Goal: Transaction & Acquisition: Purchase product/service

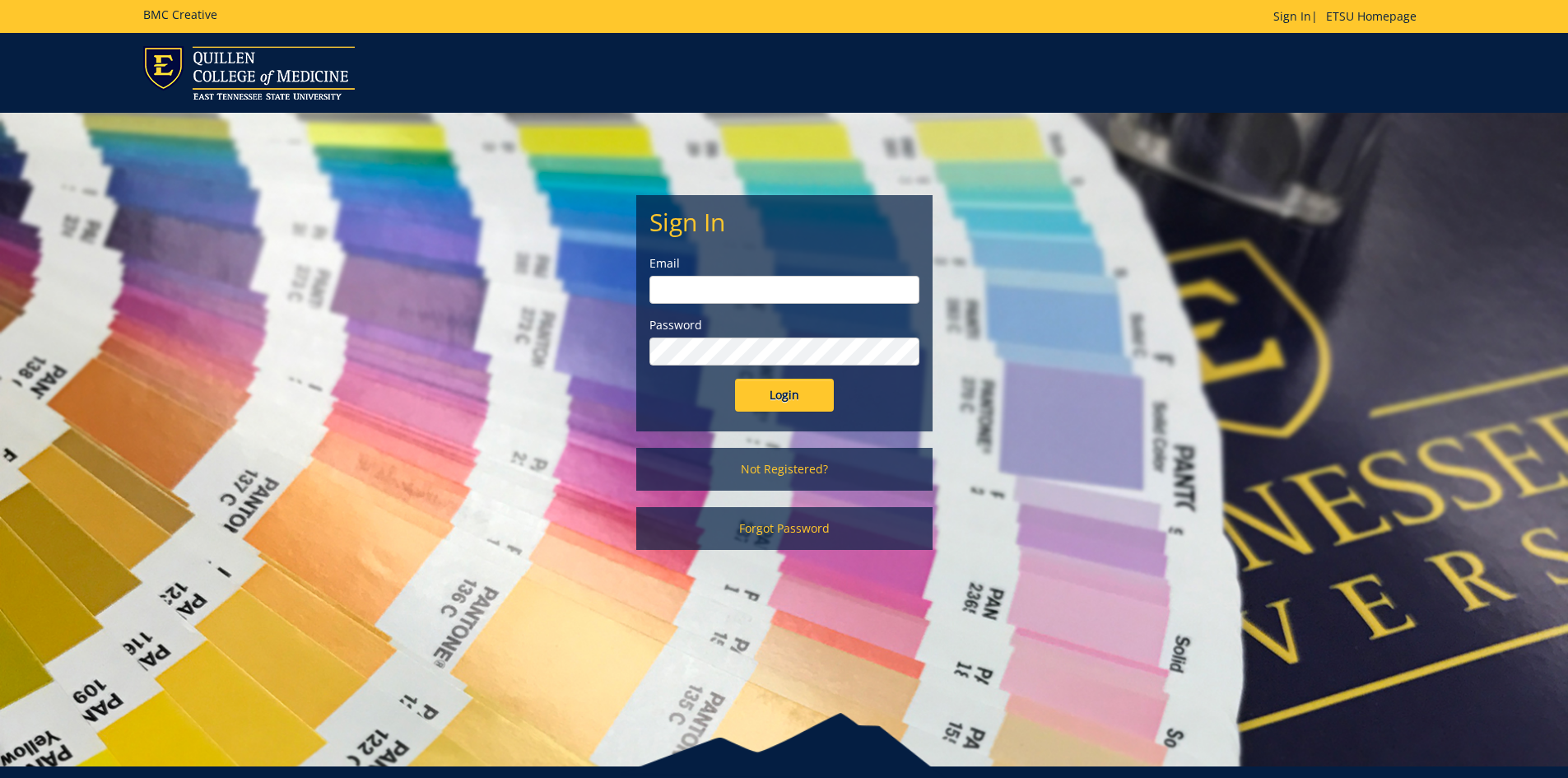
click at [854, 286] on input "email" at bounding box center [784, 289] width 270 height 28
type input "[EMAIL_ADDRESS][DOMAIN_NAME]"
click at [735, 379] on input "Login" at bounding box center [784, 395] width 99 height 33
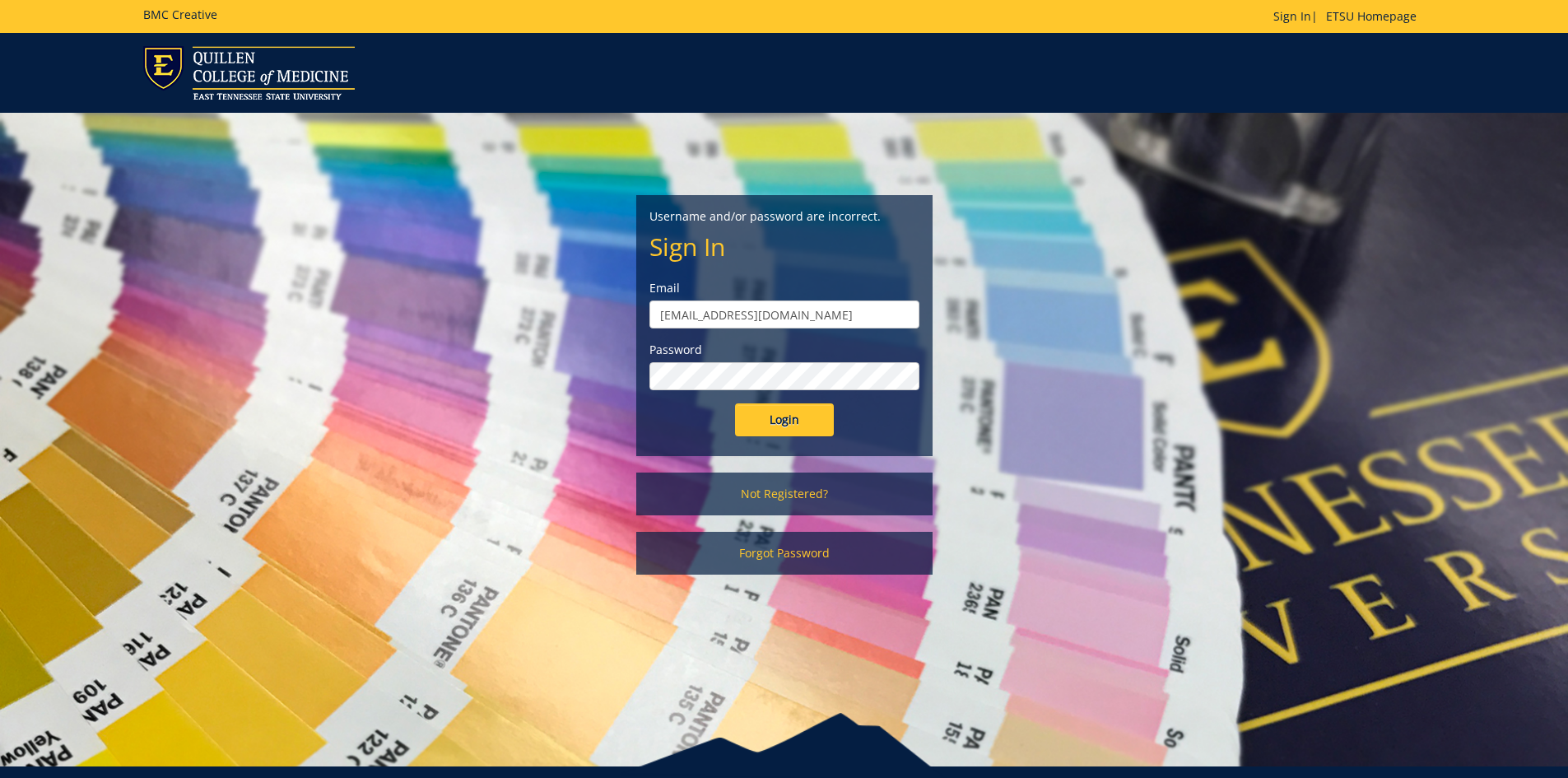
click at [735, 403] on input "Login" at bounding box center [784, 419] width 99 height 33
drag, startPoint x: 792, startPoint y: 307, endPoint x: 561, endPoint y: 317, distance: 231.2
click at [561, 317] on div "Username and/or password are incorrect. Sign In Email manuelk@etsu.edu Password…" at bounding box center [784, 352] width 963 height 478
type input "mitchellkb@etsu.edu"
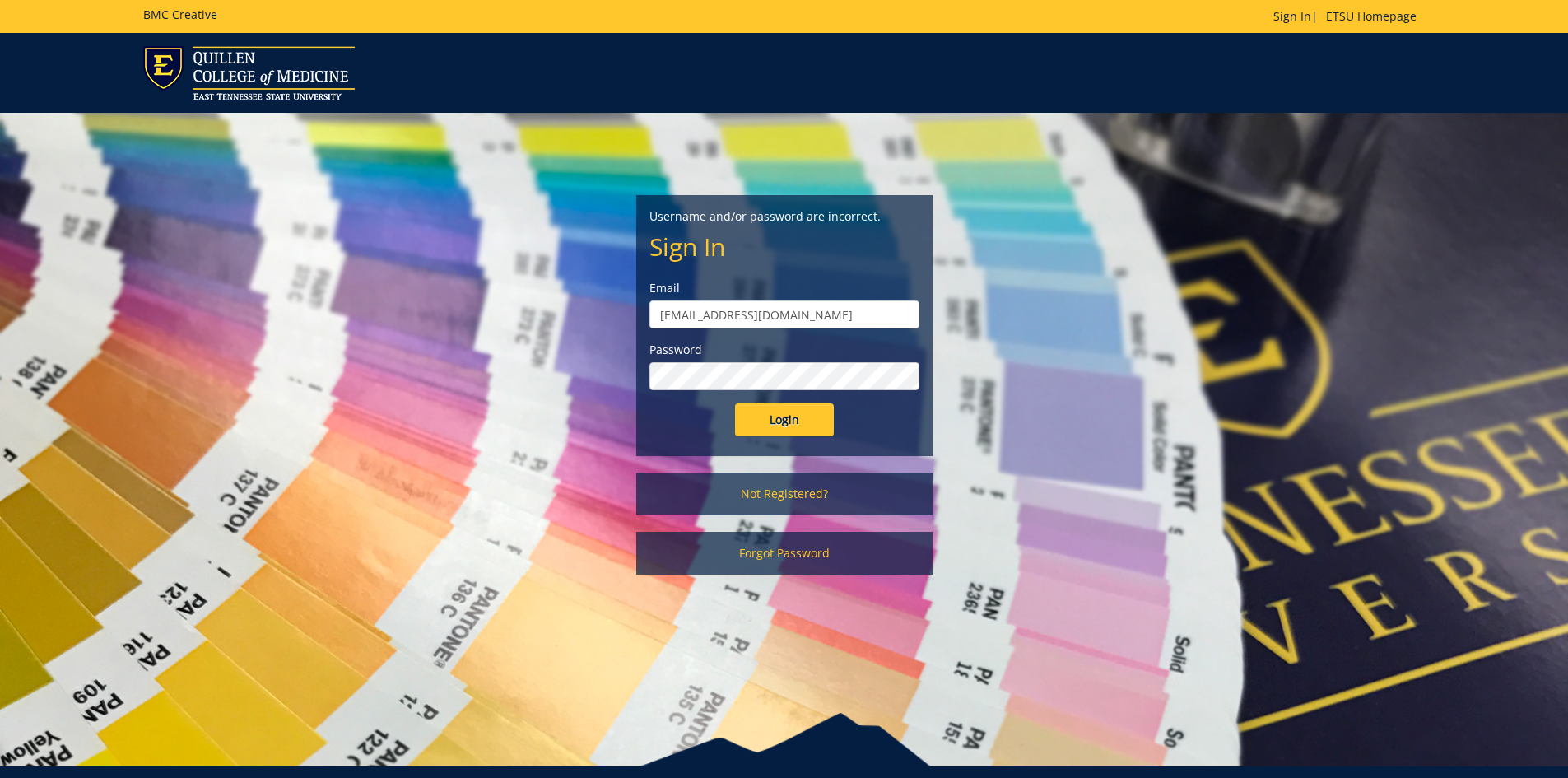
click at [763, 360] on div "Password" at bounding box center [784, 366] width 270 height 49
click at [735, 403] on input "Login" at bounding box center [784, 419] width 99 height 33
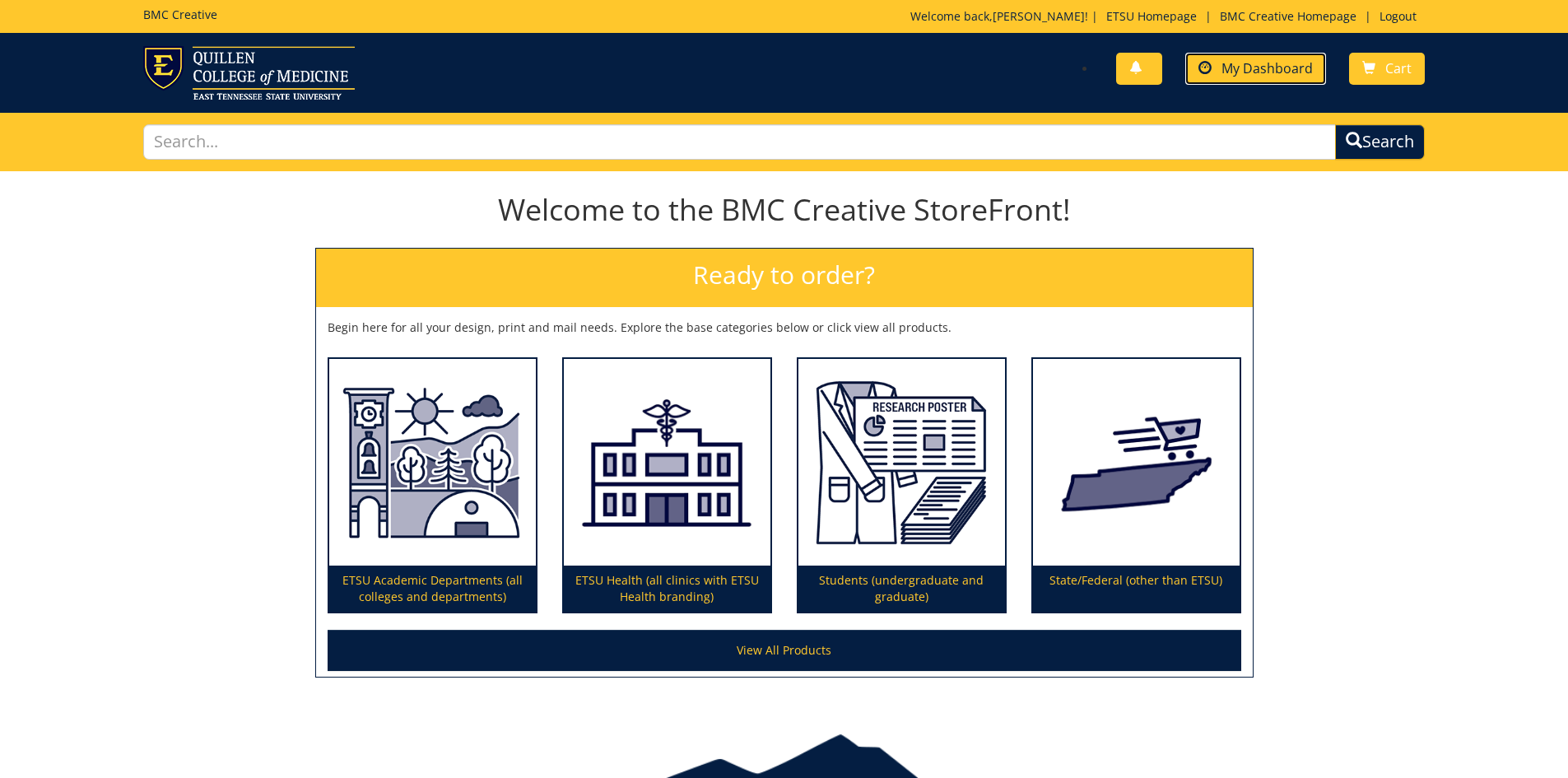
click at [1275, 59] on link "My Dashboard" at bounding box center [1256, 69] width 141 height 33
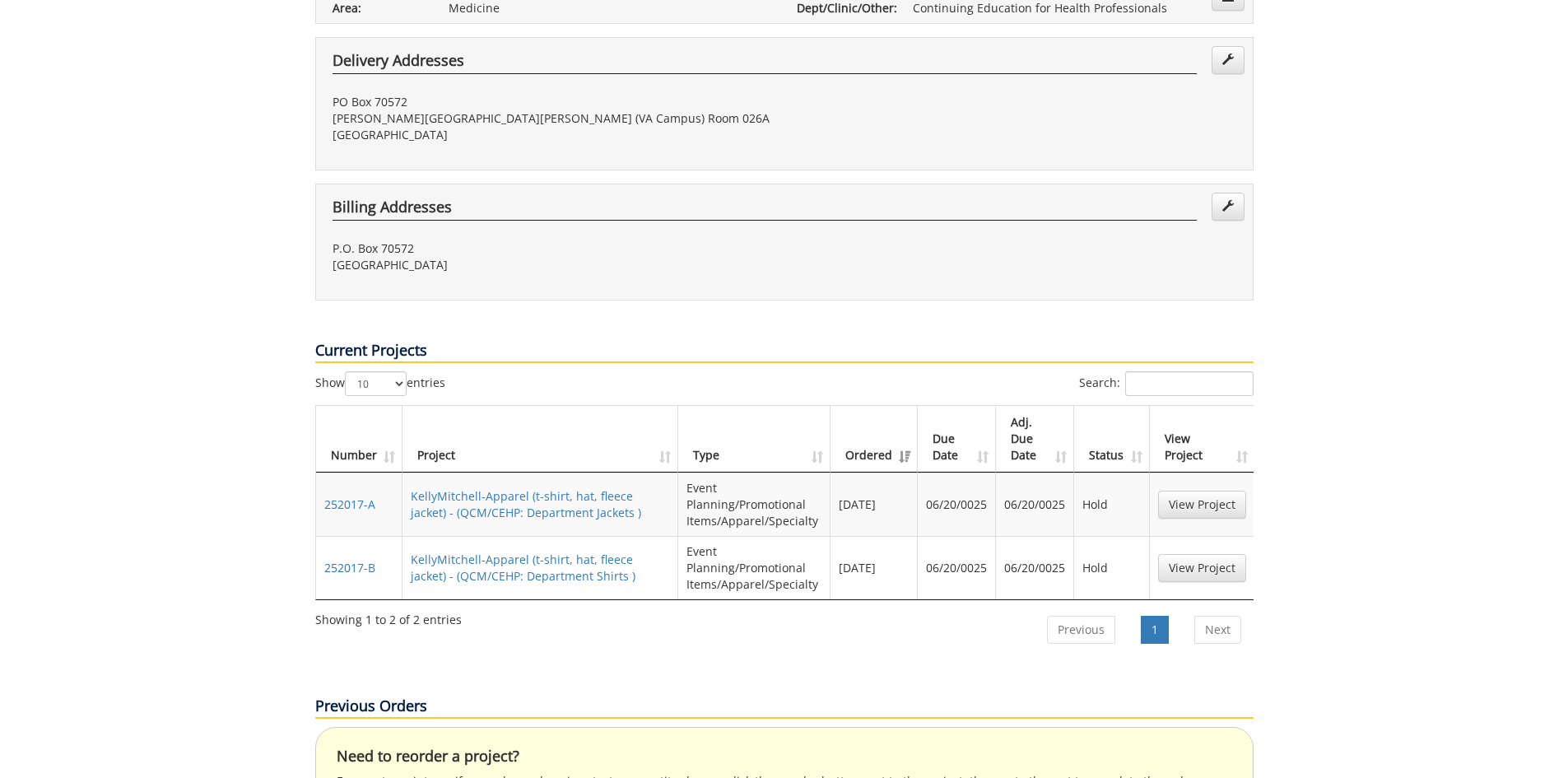
scroll to position [659, 0]
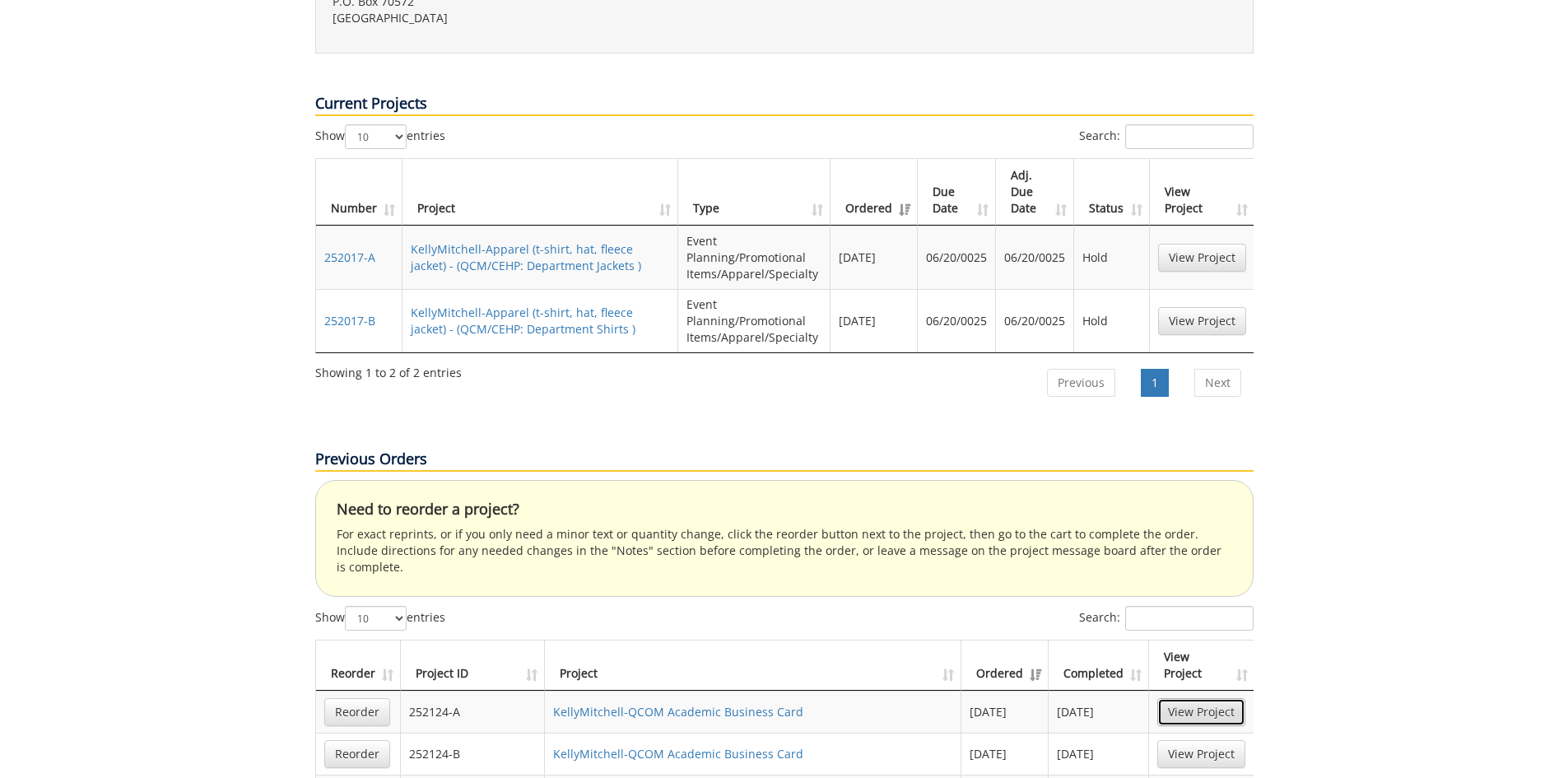
click at [1207, 698] on link "View Project" at bounding box center [1201, 711] width 88 height 28
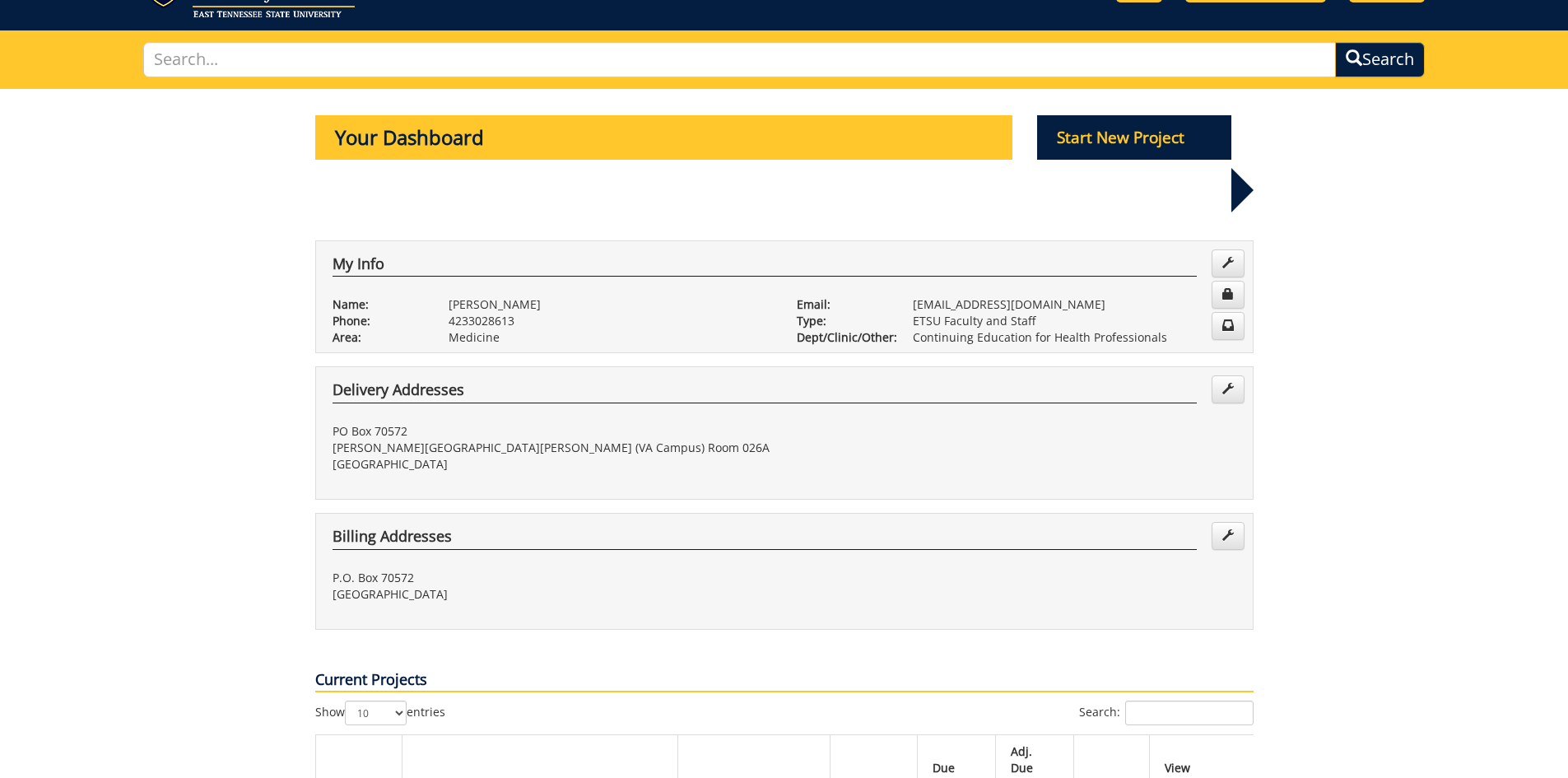
scroll to position [0, 0]
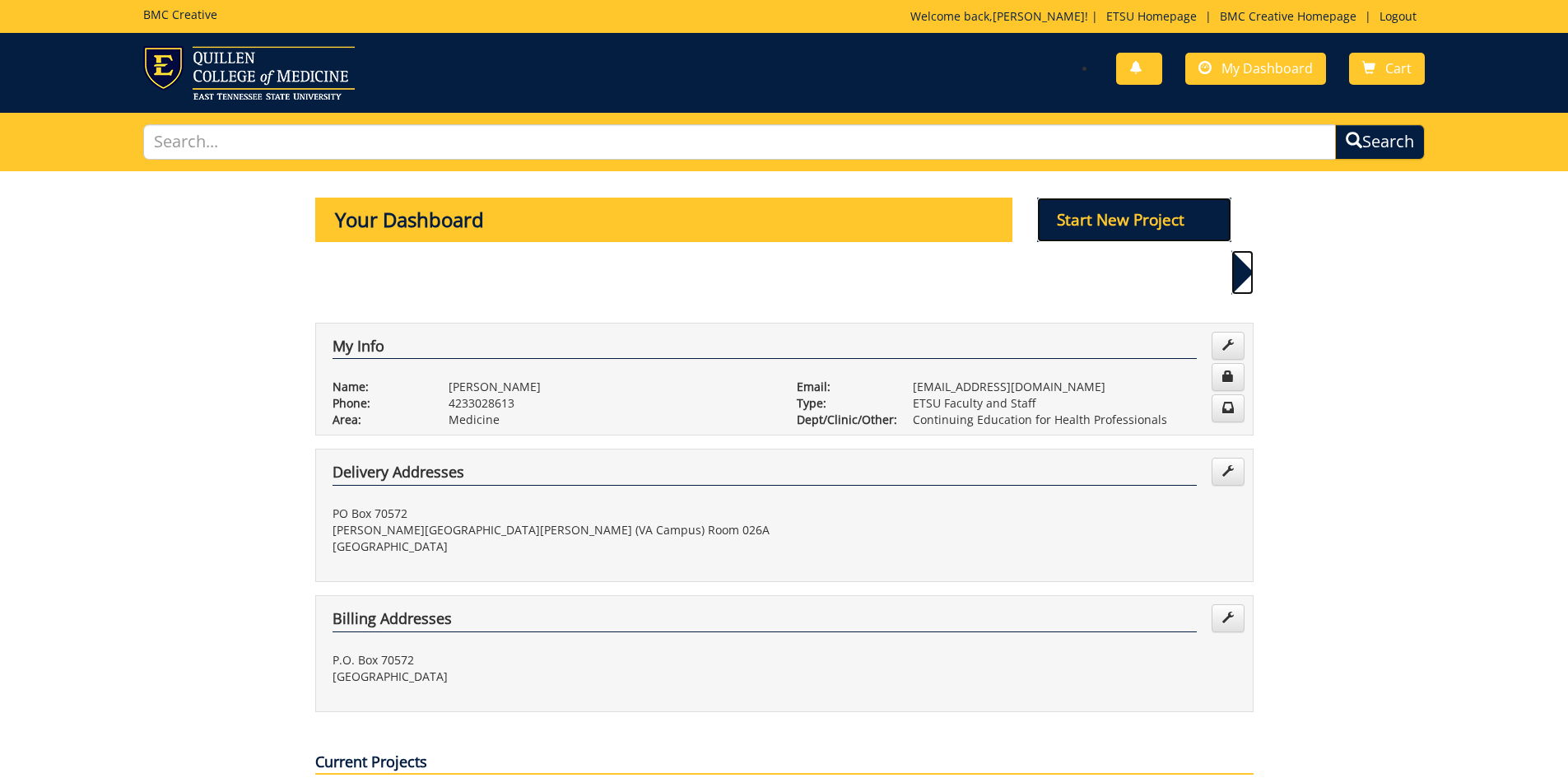
click at [1095, 207] on p "Start New Project" at bounding box center [1134, 220] width 194 height 44
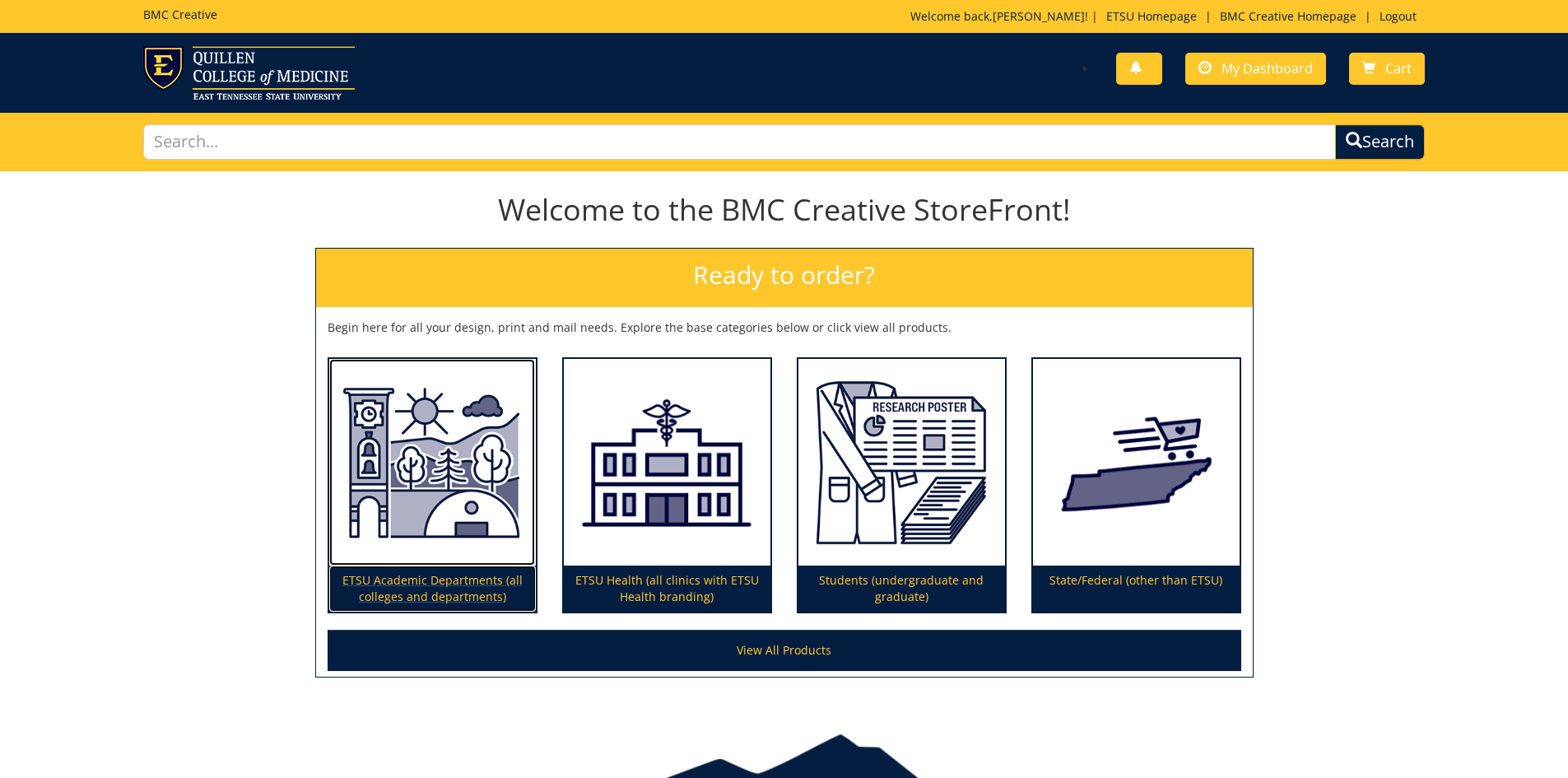
click at [423, 460] on img at bounding box center [432, 463] width 207 height 208
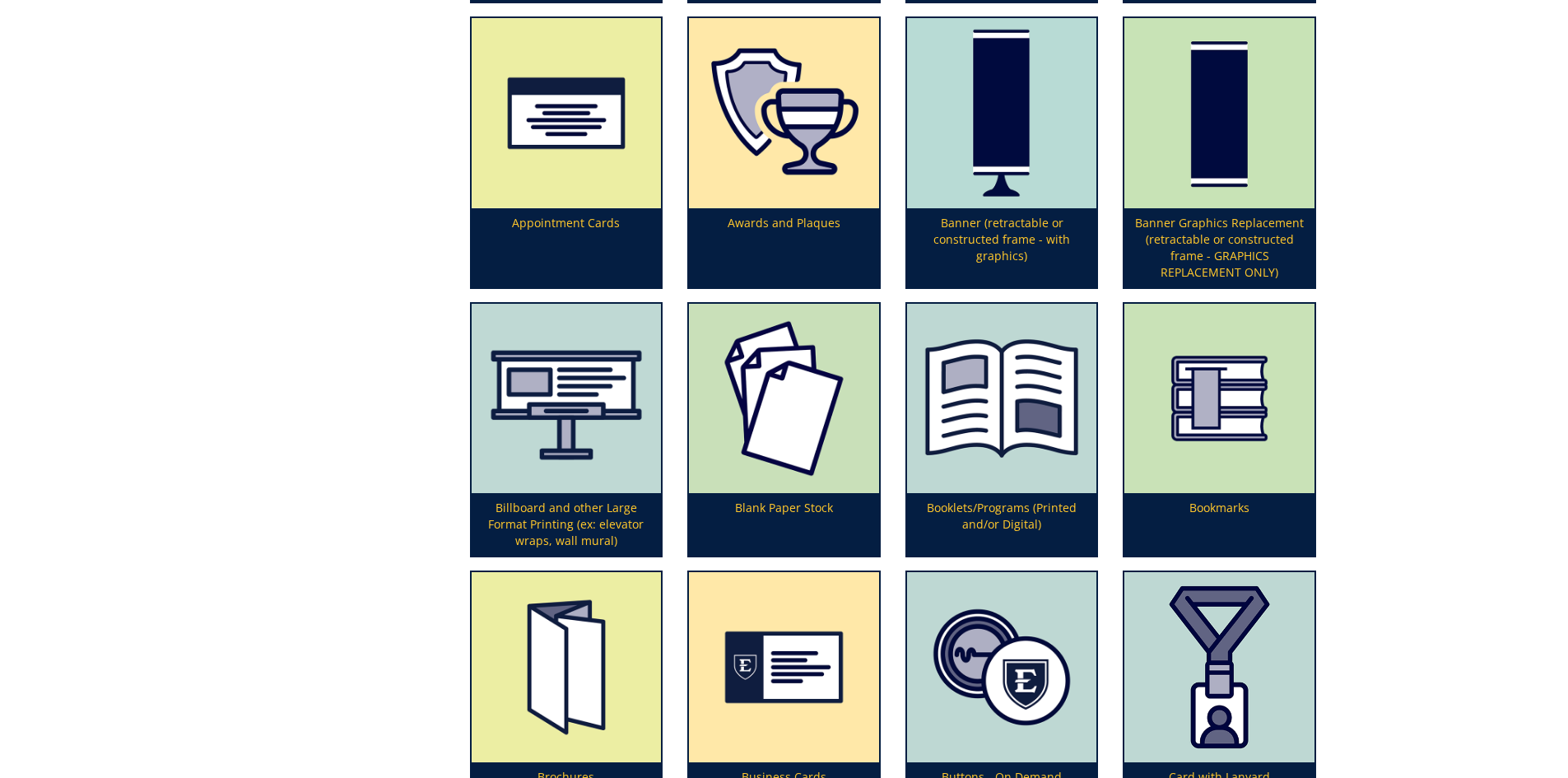
scroll to position [576, 0]
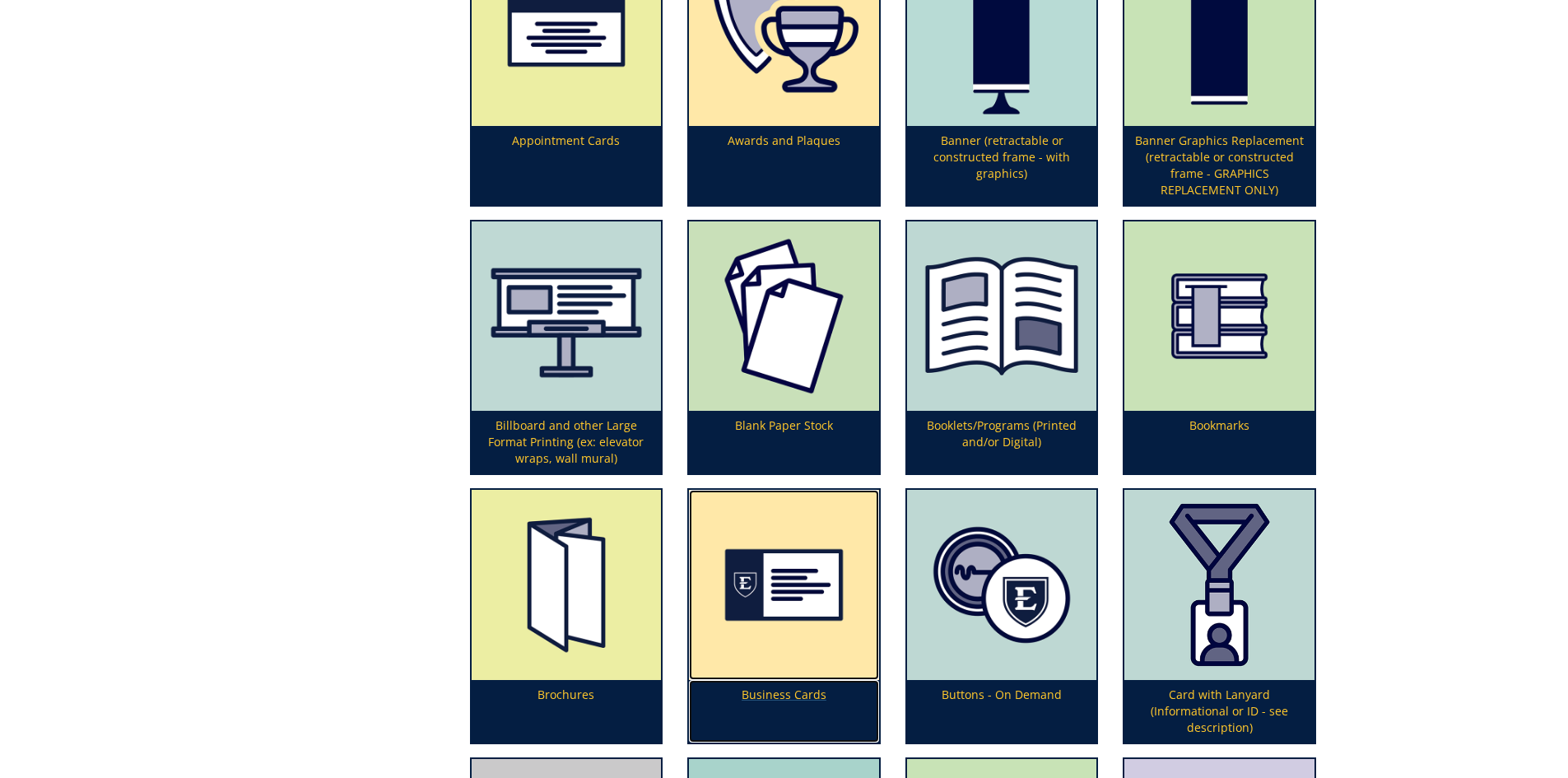
click at [780, 596] on img at bounding box center [784, 585] width 190 height 190
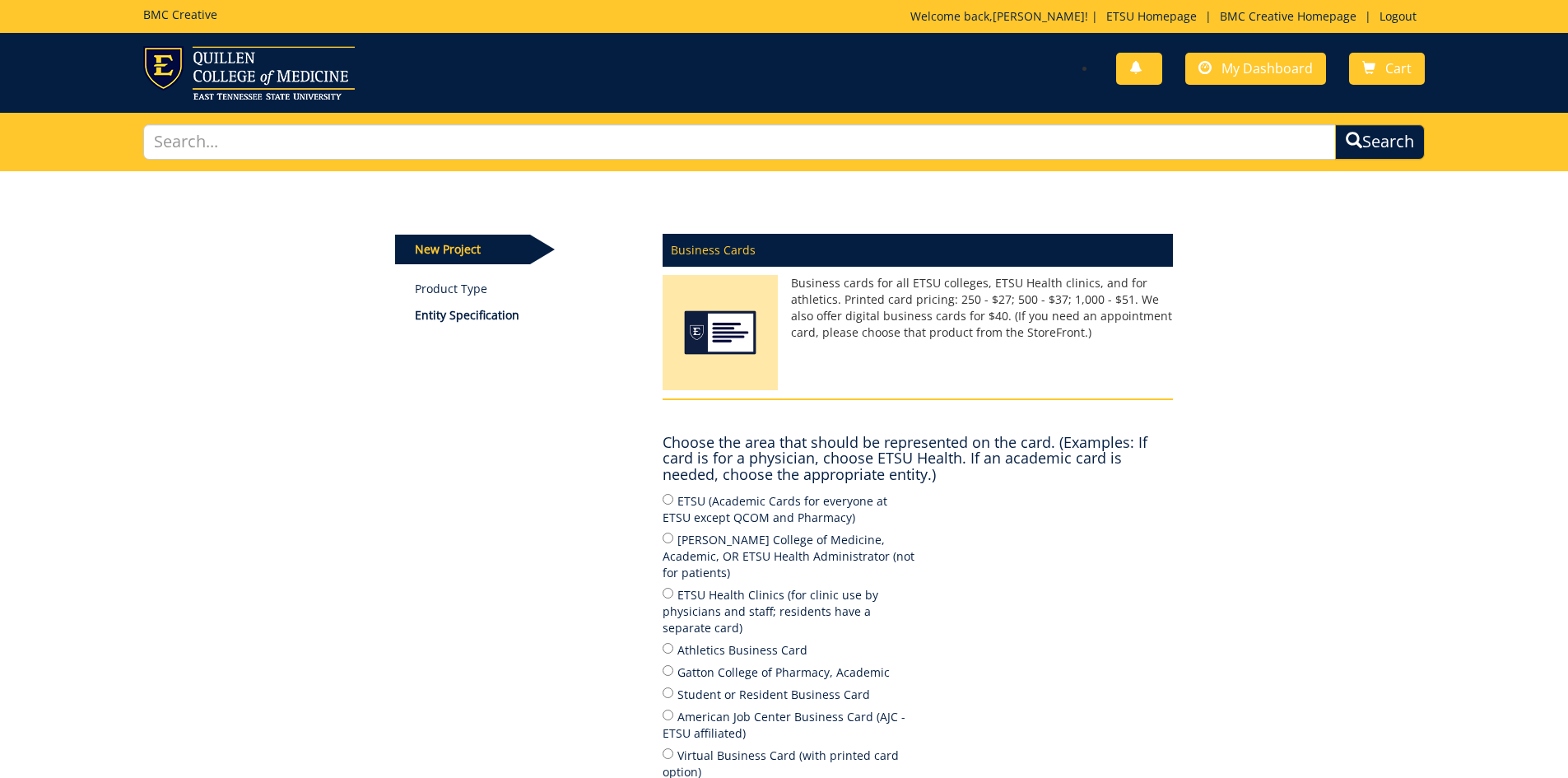
click at [662, 530] on label "[PERSON_NAME] College of Medicine, Academic, OR ETSU Health Administrator (not …" at bounding box center [790, 556] width 255 height 51
click at [662, 532] on input "[PERSON_NAME] College of Medicine, Academic, OR ETSU Health Administrator (not …" at bounding box center [668, 538] width 11 height 11
radio input "true"
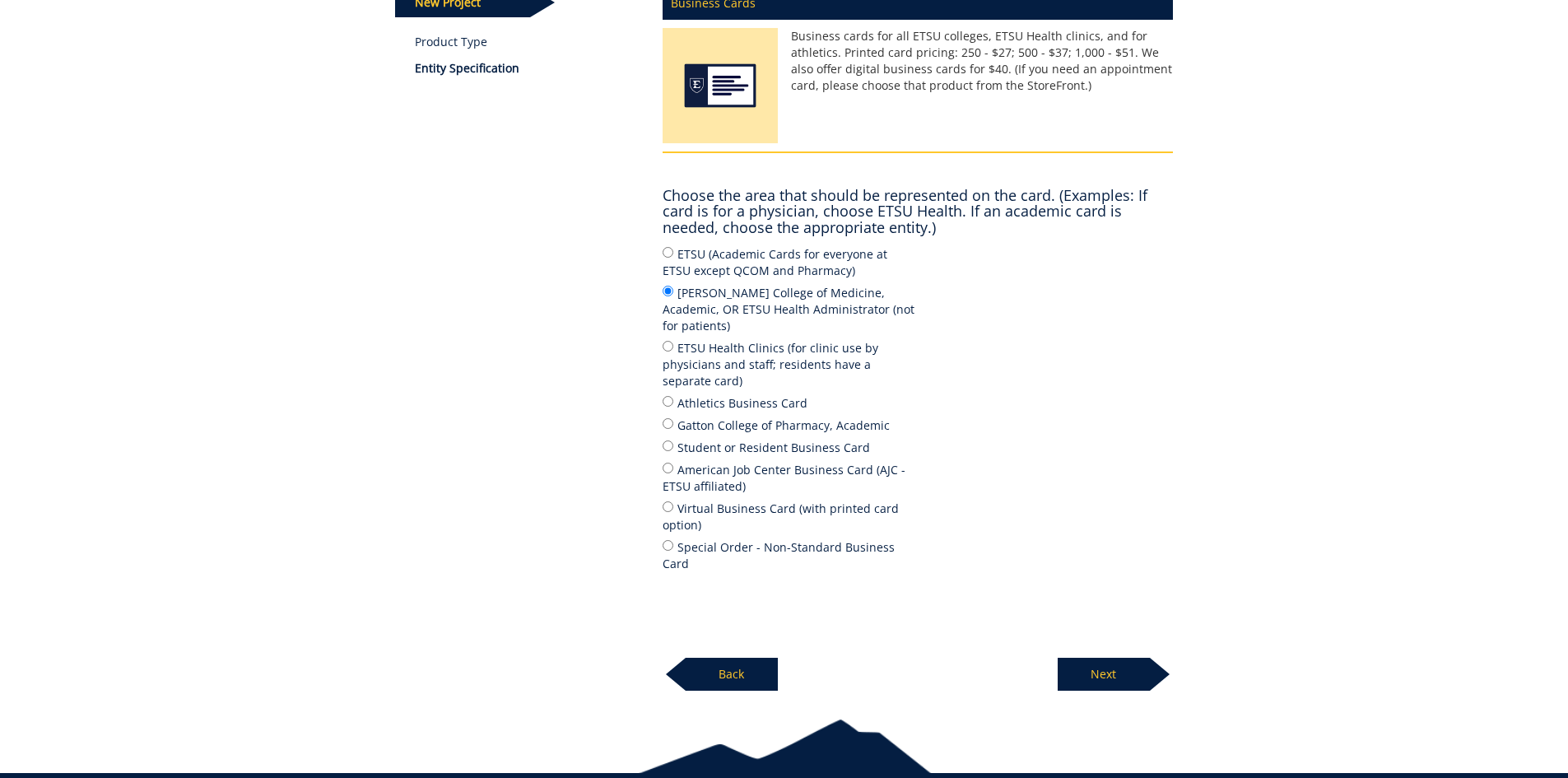
click at [1132, 658] on p "Next" at bounding box center [1104, 674] width 92 height 33
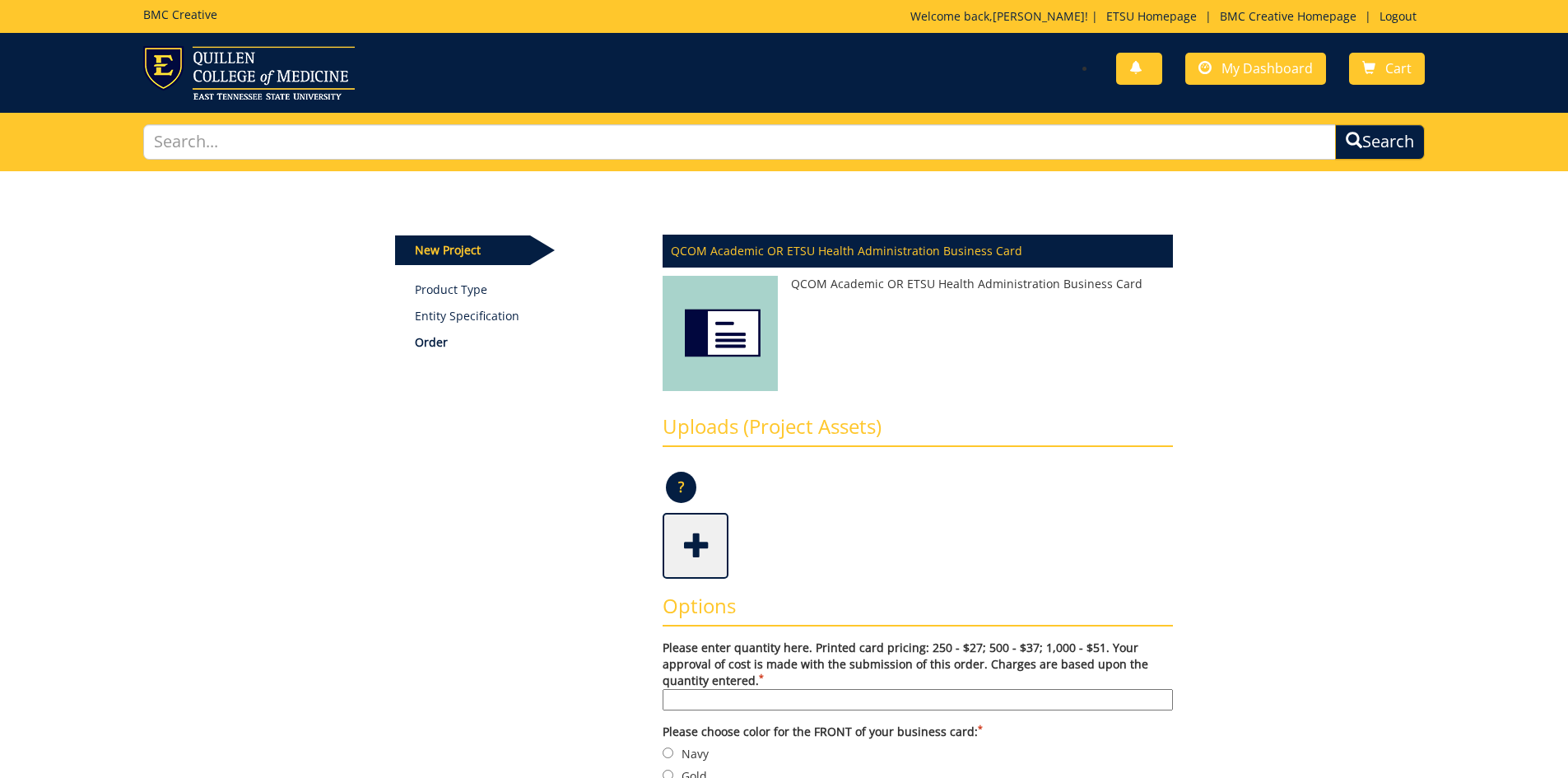
scroll to position [329, 0]
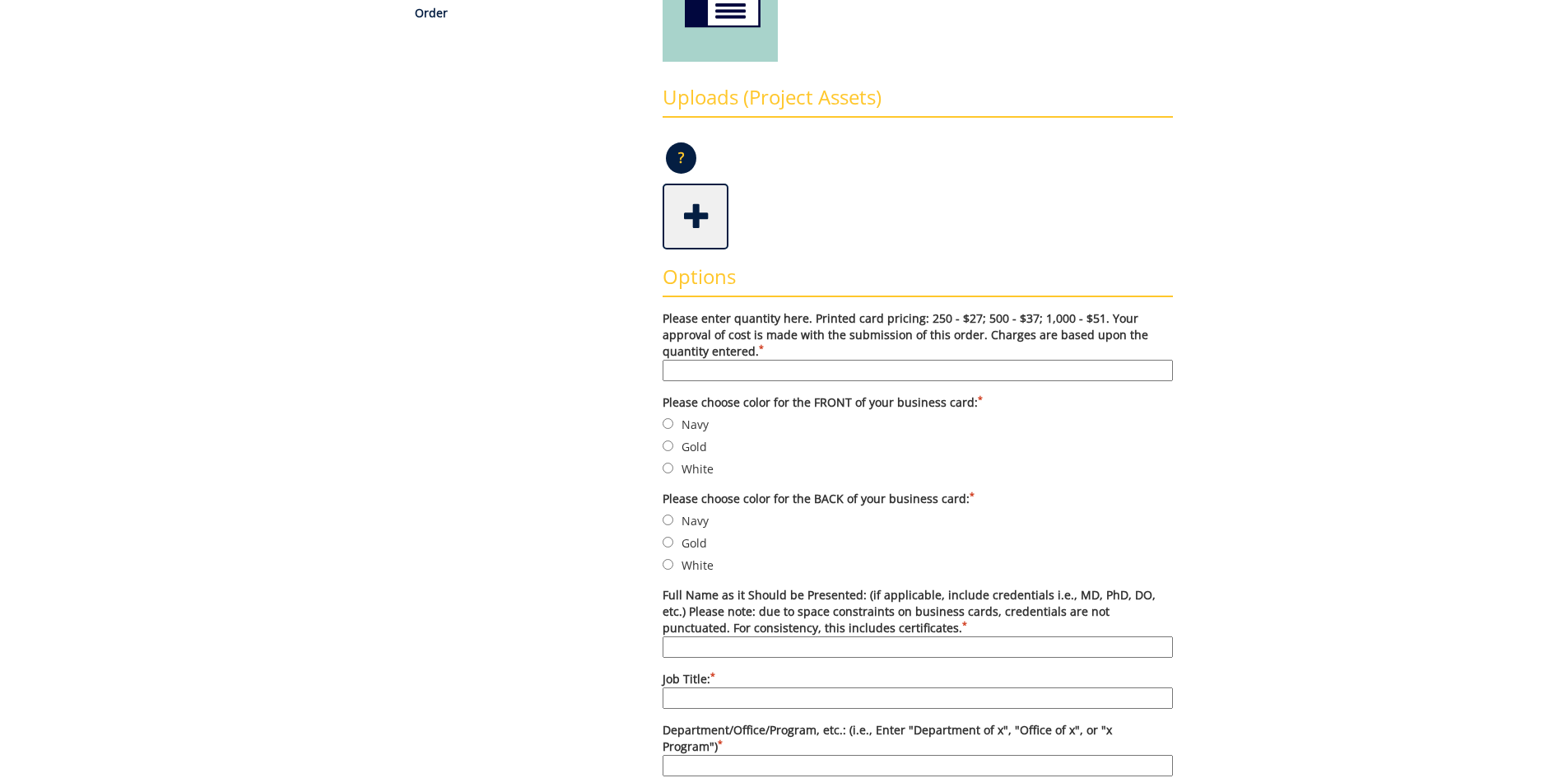
click at [799, 357] on label "Please enter quantity here. Printed card pricing: 250 - $27; 500 - $37; 1,000 -…" at bounding box center [917, 345] width 511 height 70
click at [799, 360] on input "Please enter quantity here. Printed card pricing: 250 - $27; 500 - $37; 1,000 -…" at bounding box center [917, 370] width 511 height 22
type input "500"
click at [671, 419] on input "Navy" at bounding box center [668, 424] width 11 height 11
radio input "true"
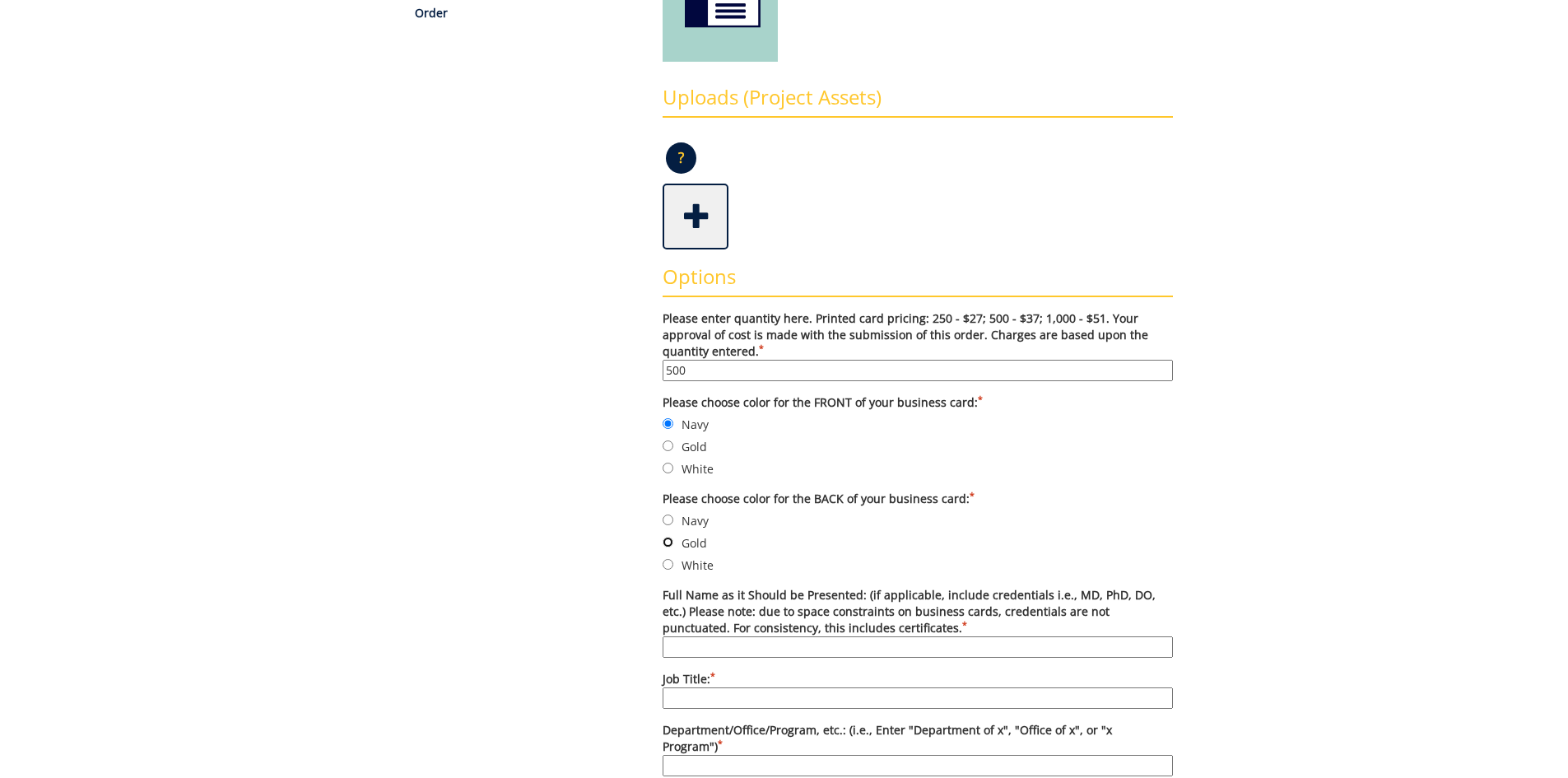
click at [666, 546] on input "Gold" at bounding box center [668, 542] width 11 height 11
radio input "true"
click at [741, 658] on input "Full Name as it Should be Presented: (if applicable, include credentials i.e., …" at bounding box center [917, 647] width 511 height 22
type input "[PERSON_NAME], Ed.D, MPH"
click at [777, 692] on input "Job Title: *" at bounding box center [917, 698] width 511 height 22
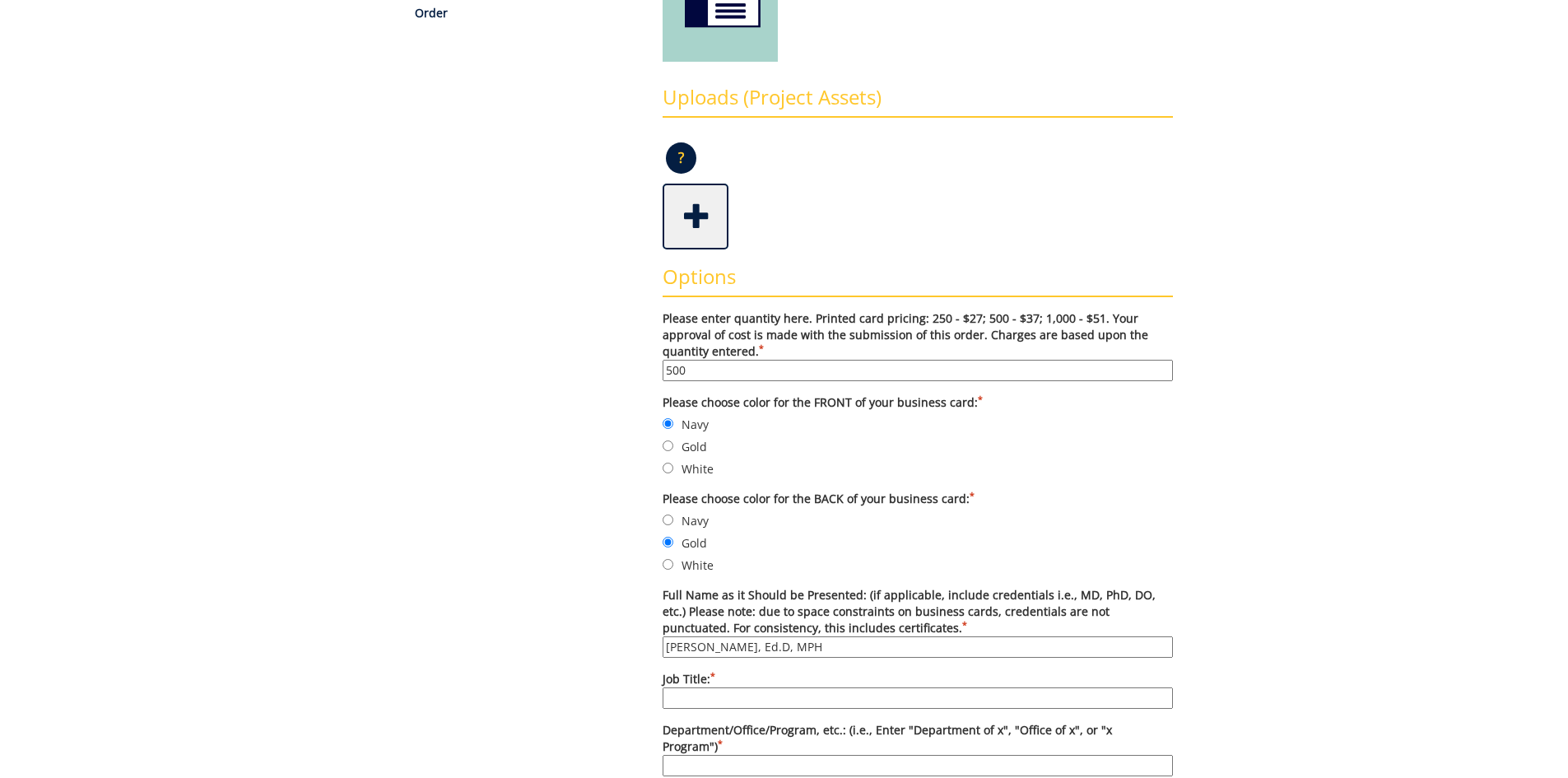
type input "Director"
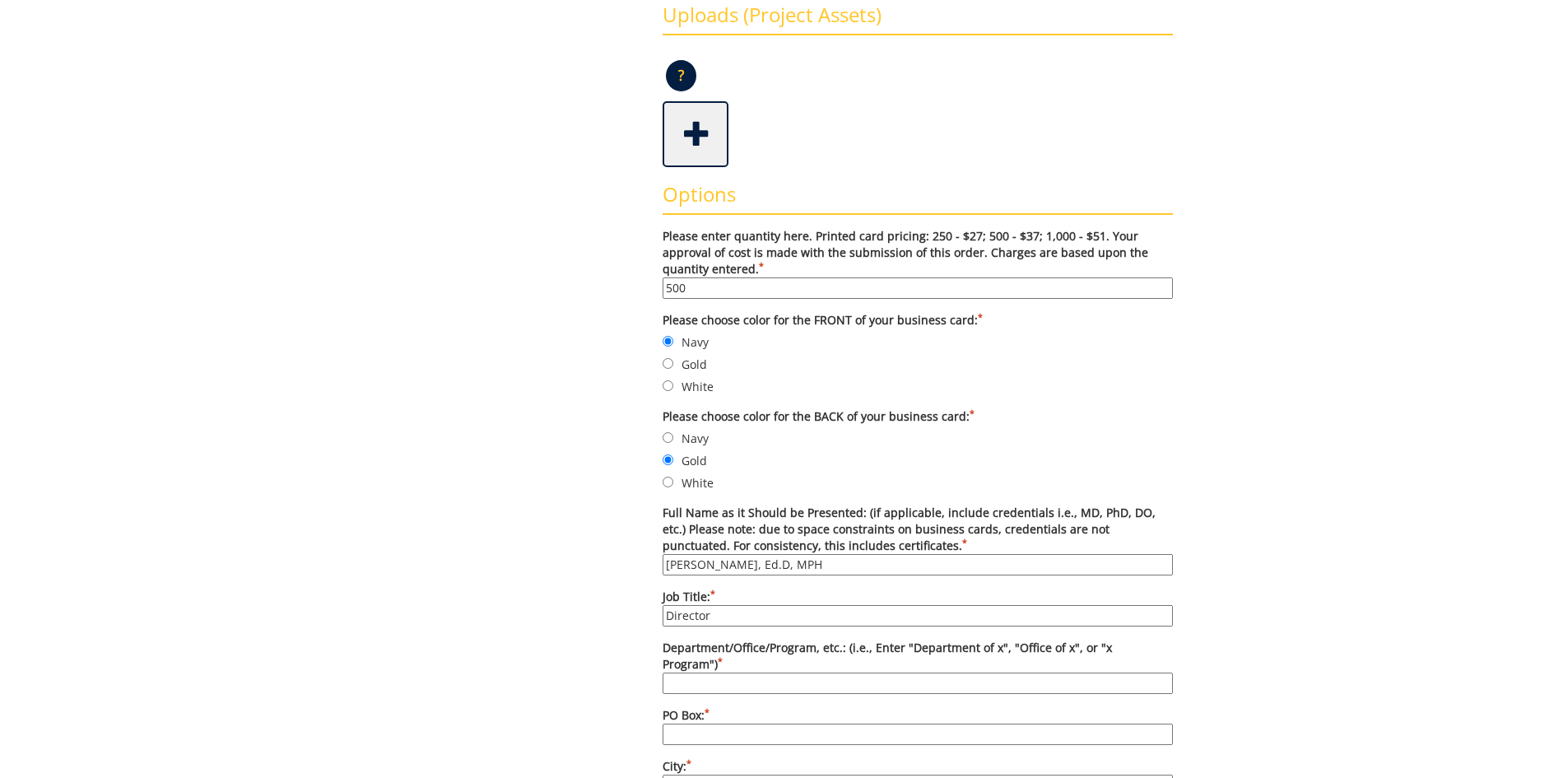
scroll to position [494, 0]
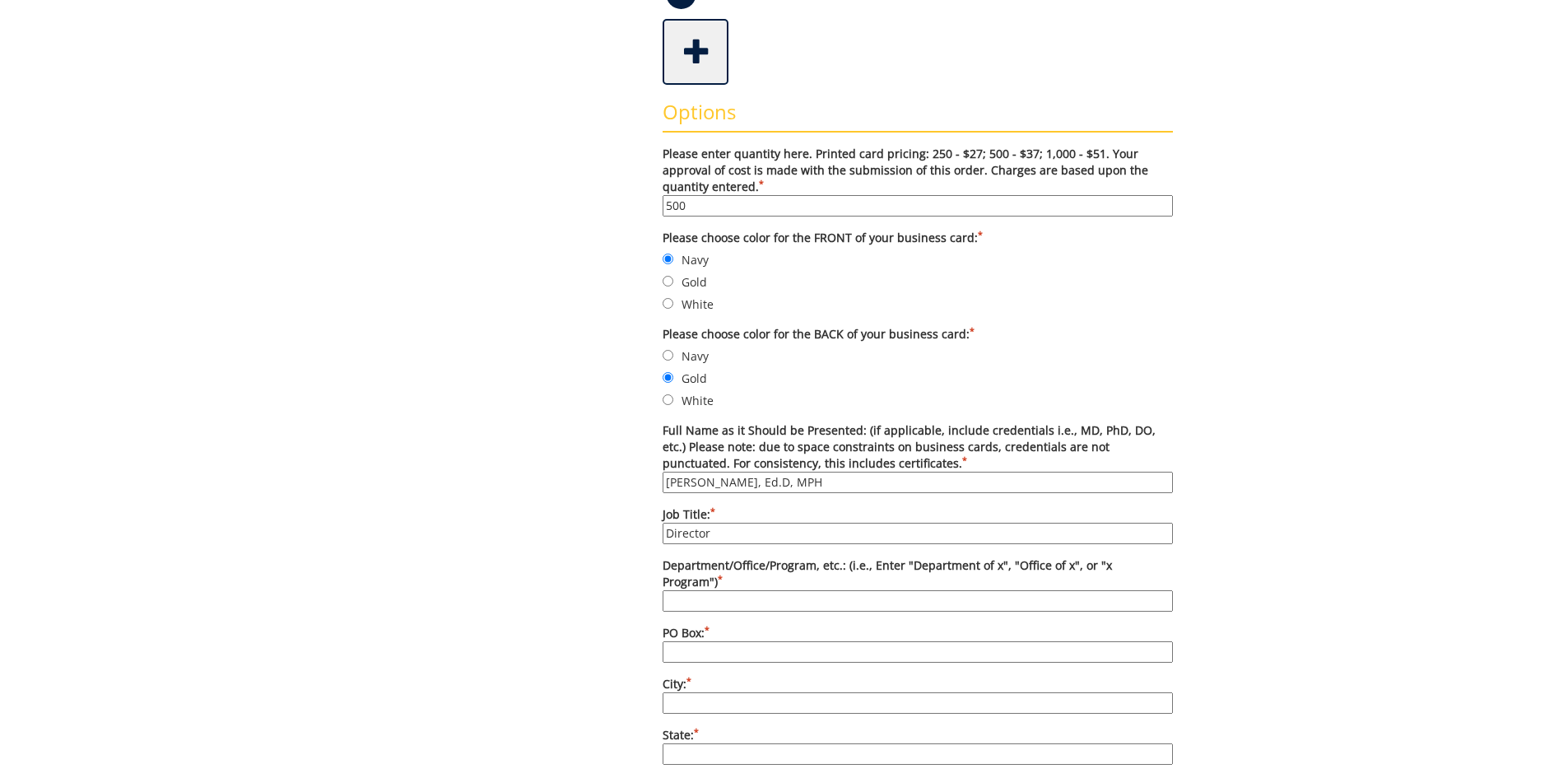
click at [800, 590] on input "Department/Office/Program, etc.: (i.e., Enter "Department of x", "Office of x",…" at bounding box center [917, 601] width 511 height 22
type input "Department of Continuing Education for Health Professionals"
click at [809, 642] on input "PO Box: *" at bounding box center [917, 652] width 511 height 22
type input "70572"
click at [793, 692] on input "City: *" at bounding box center [917, 703] width 511 height 22
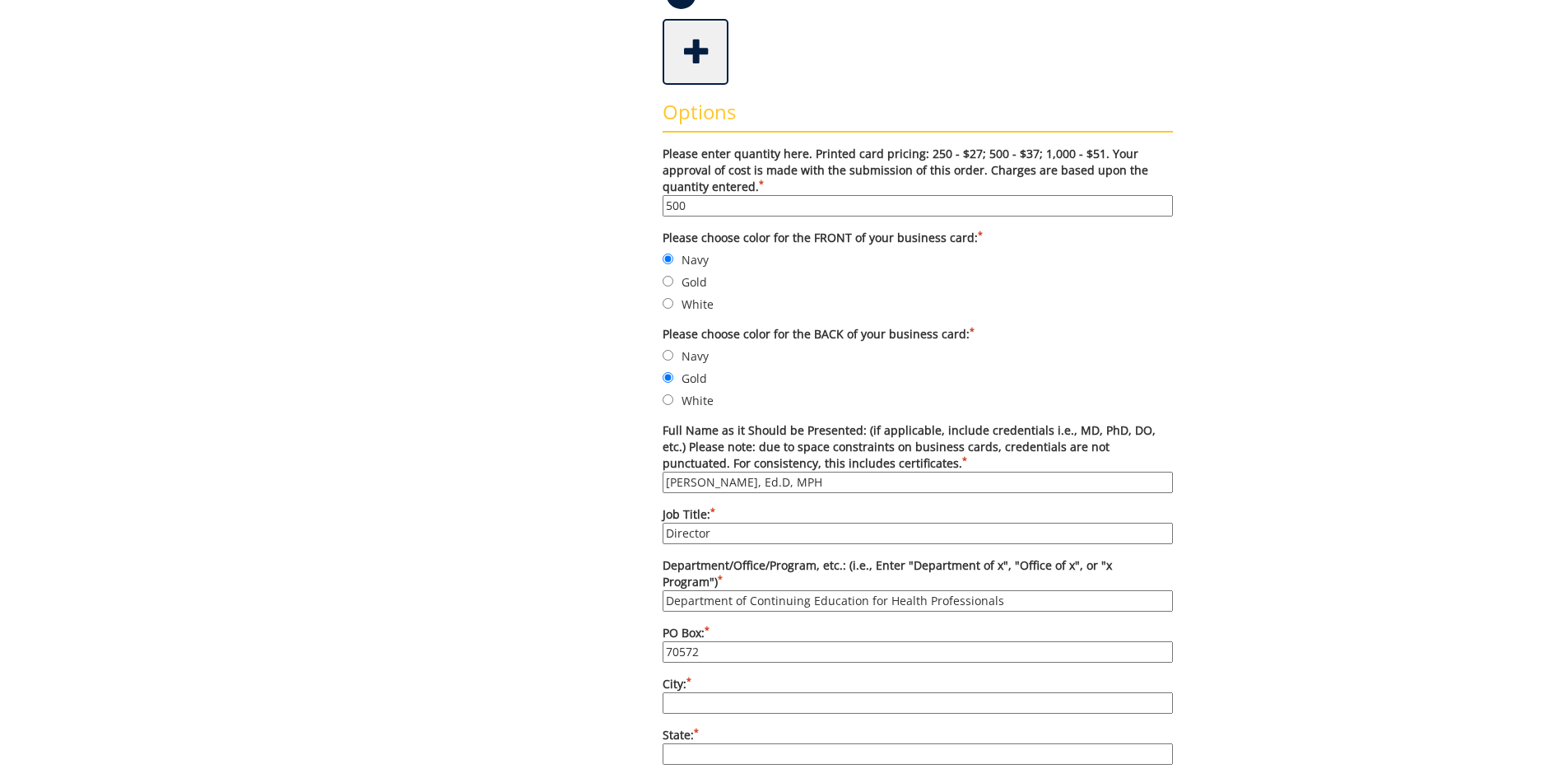
type input "[GEOGRAPHIC_DATA]"
type input "TN"
type input "37614"
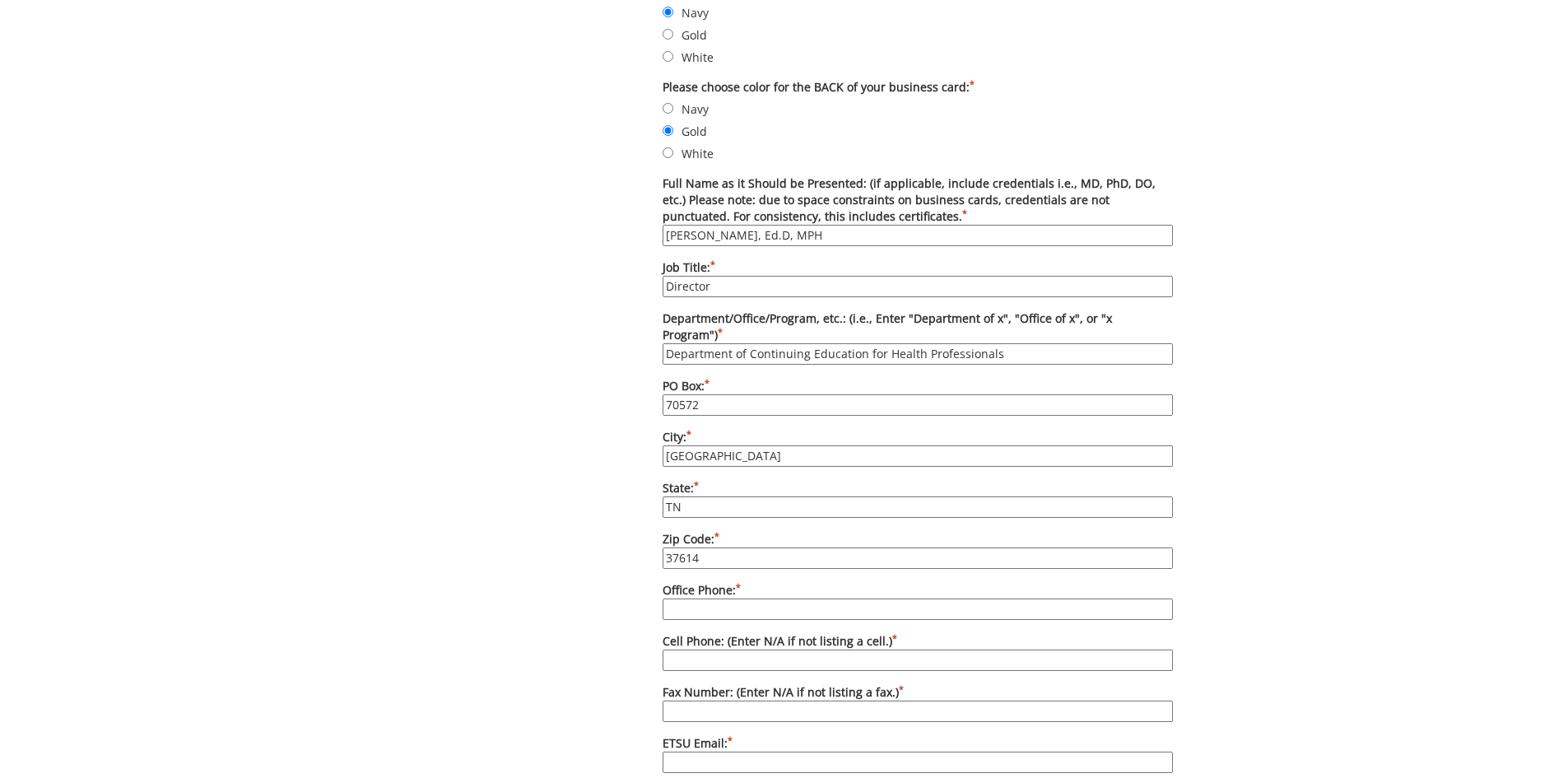
click at [800, 598] on input "Office Phone: *" at bounding box center [917, 609] width 511 height 22
type input "423.439.8088"
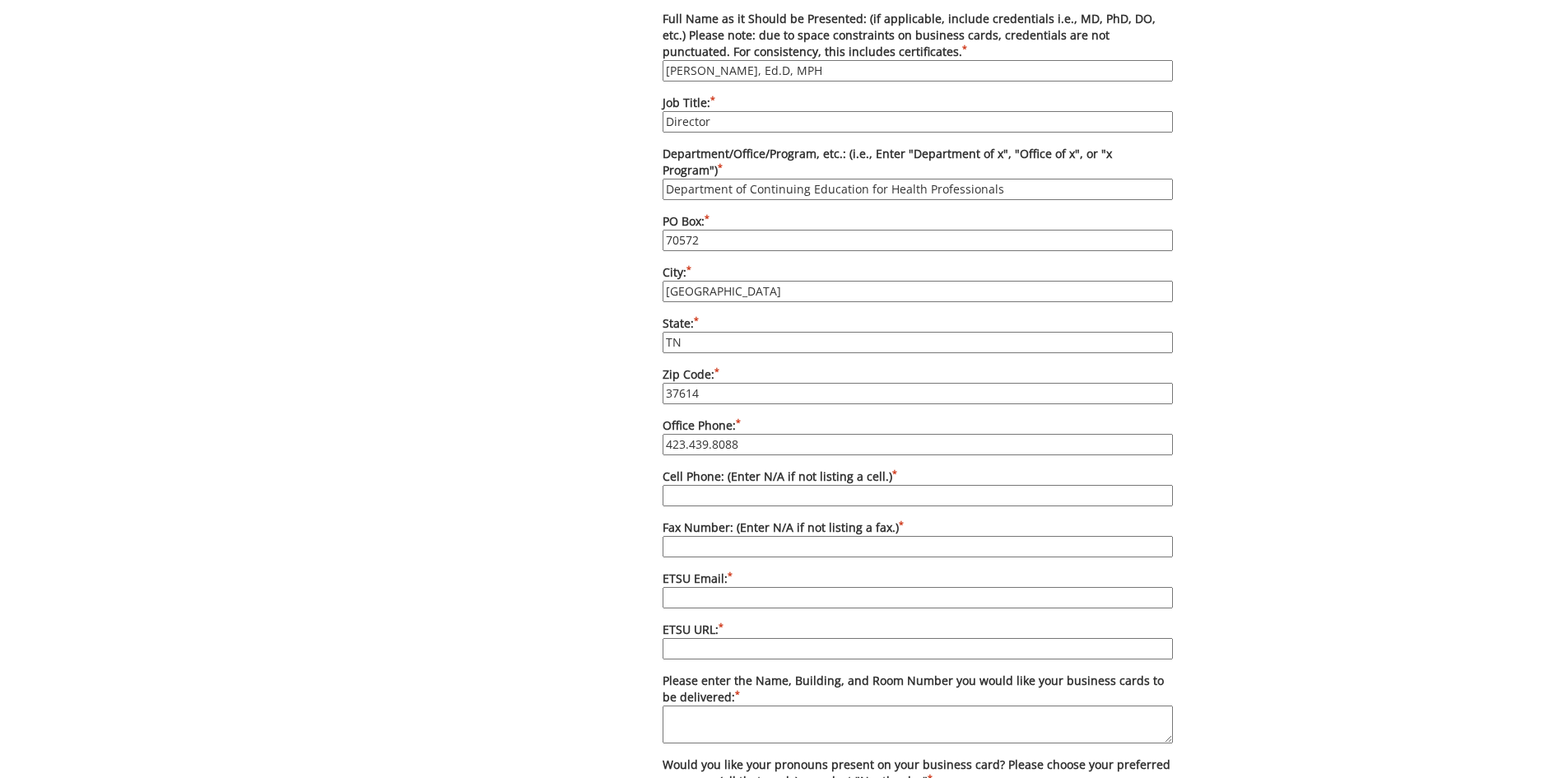
scroll to position [988, 0]
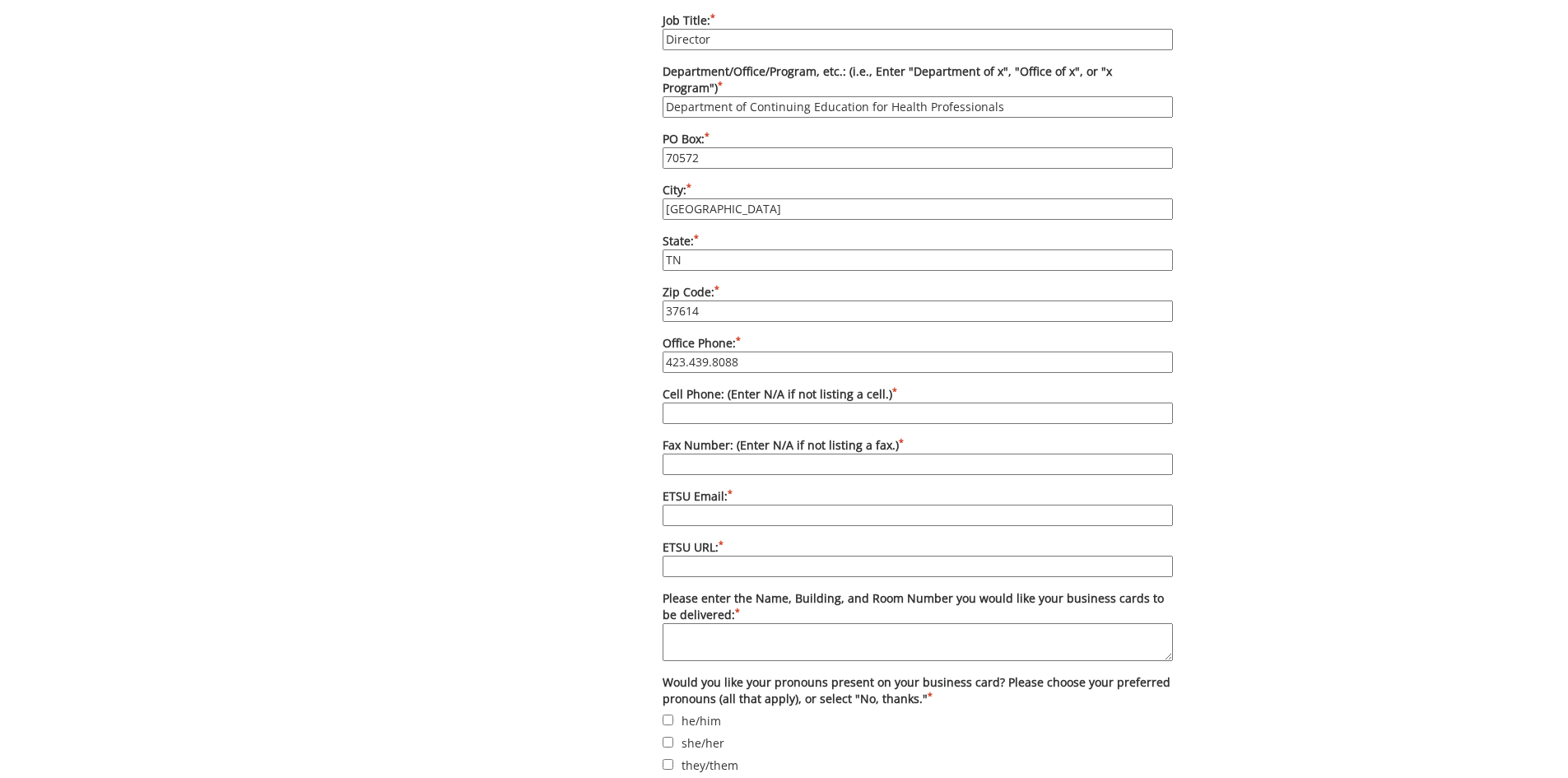
click at [849, 402] on input "Cell Phone: (Enter N/A if not listing a cell.) *" at bounding box center [917, 413] width 511 height 22
type input "N/A"
click at [822, 454] on input "Fax Number: (Enter N/A if not listing a fax.) *" at bounding box center [917, 464] width 511 height 22
type input "N/A"
click at [799, 504] on input "ETSU Email: *" at bounding box center [917, 515] width 511 height 22
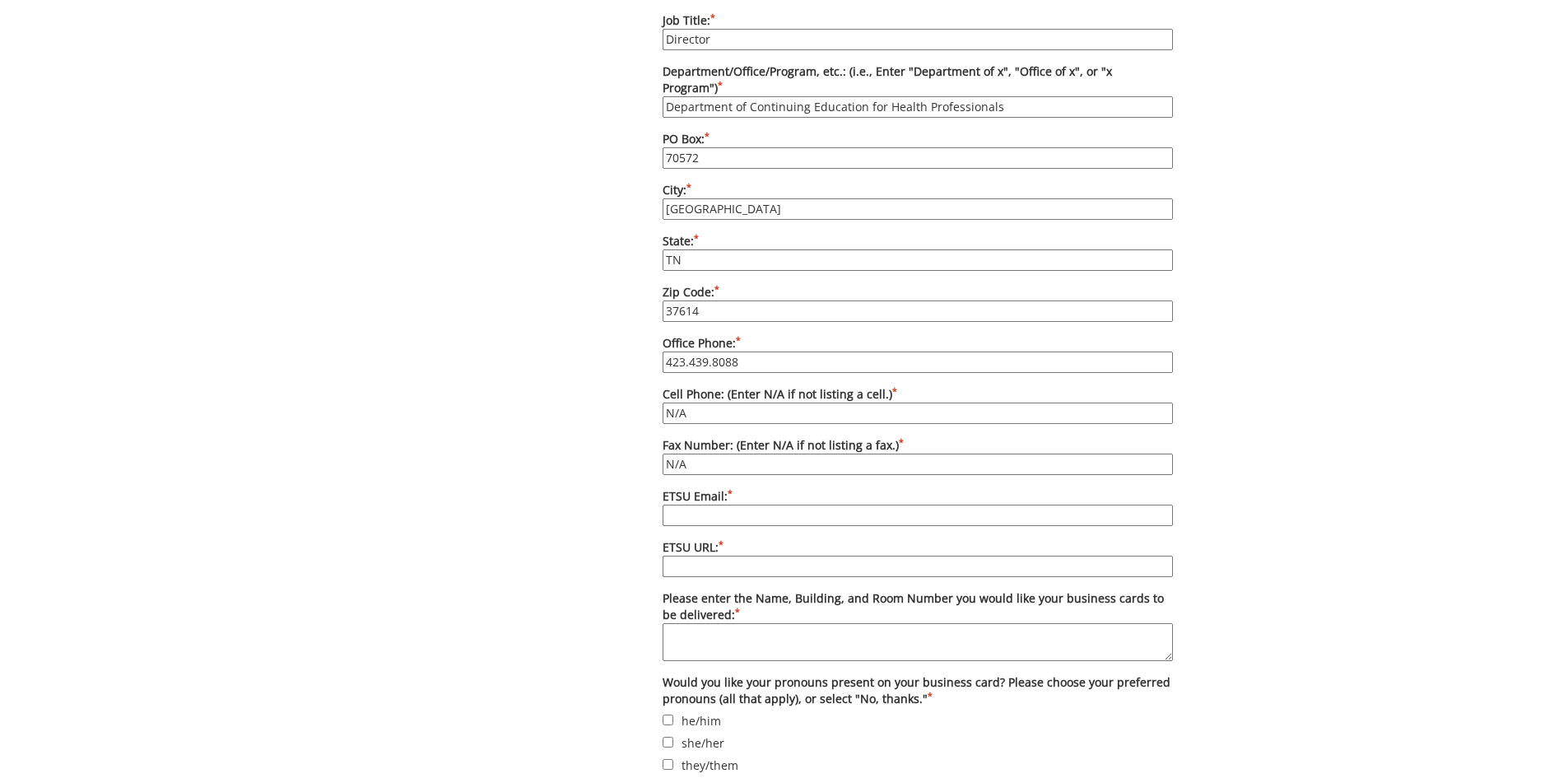
type input "[EMAIL_ADDRESS][DOMAIN_NAME]"
click at [794, 556] on input "ETSU URL: *" at bounding box center [917, 567] width 511 height 22
type input "[DOMAIN_NAME][URL]"
click at [737, 624] on textarea "Please enter the Name, Building, and Room Number you would like your business c…" at bounding box center [917, 642] width 511 height 38
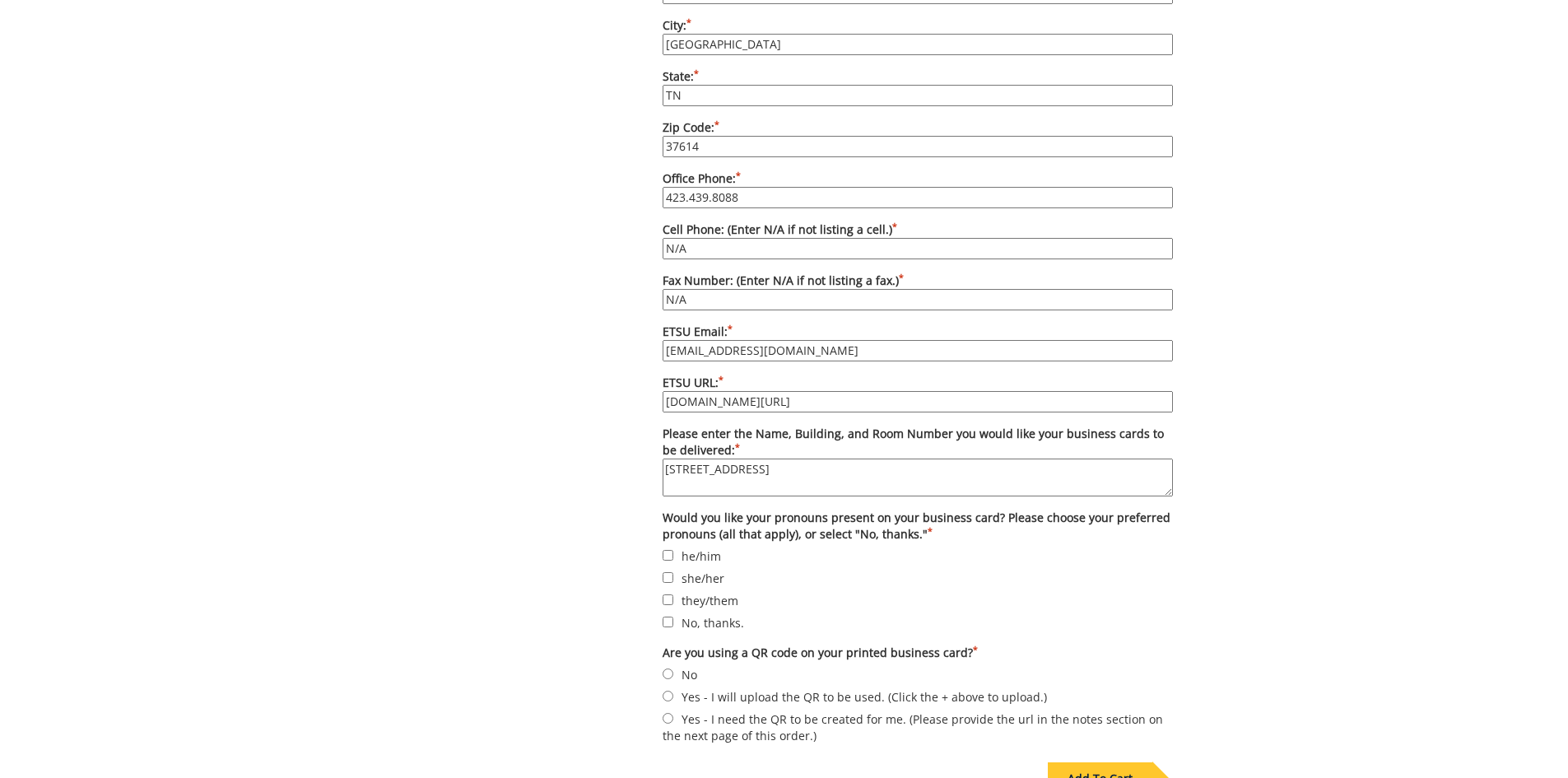
type textarea "[STREET_ADDRESS]"
click at [671, 616] on input "No, thanks." at bounding box center [668, 622] width 11 height 11
checkbox input "true"
click at [668, 669] on input "No" at bounding box center [668, 674] width 11 height 11
radio input "true"
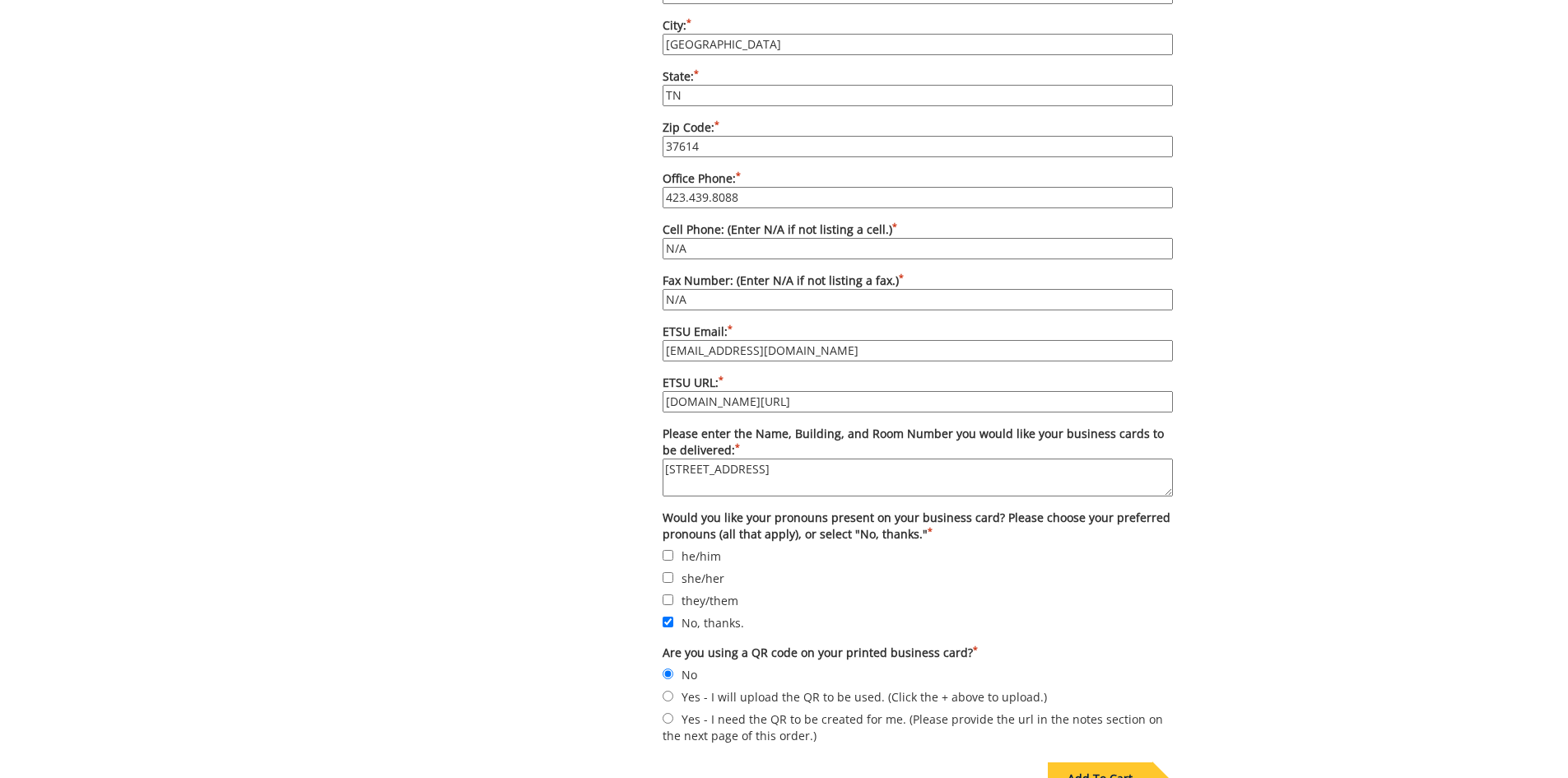
click at [1094, 763] on div "Add To Cart" at bounding box center [1101, 779] width 105 height 33
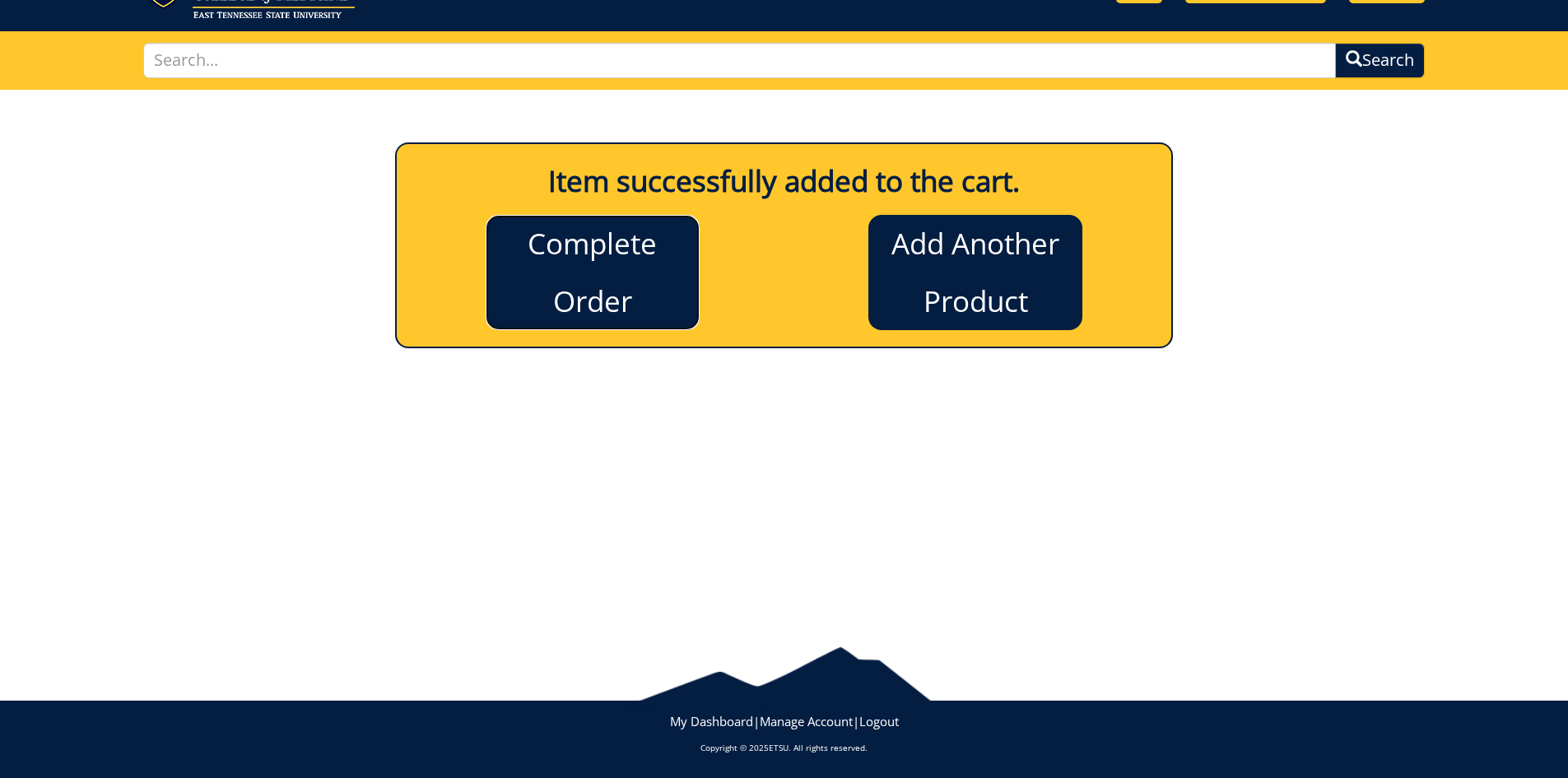
click at [583, 284] on link "Complete Order" at bounding box center [592, 273] width 214 height 116
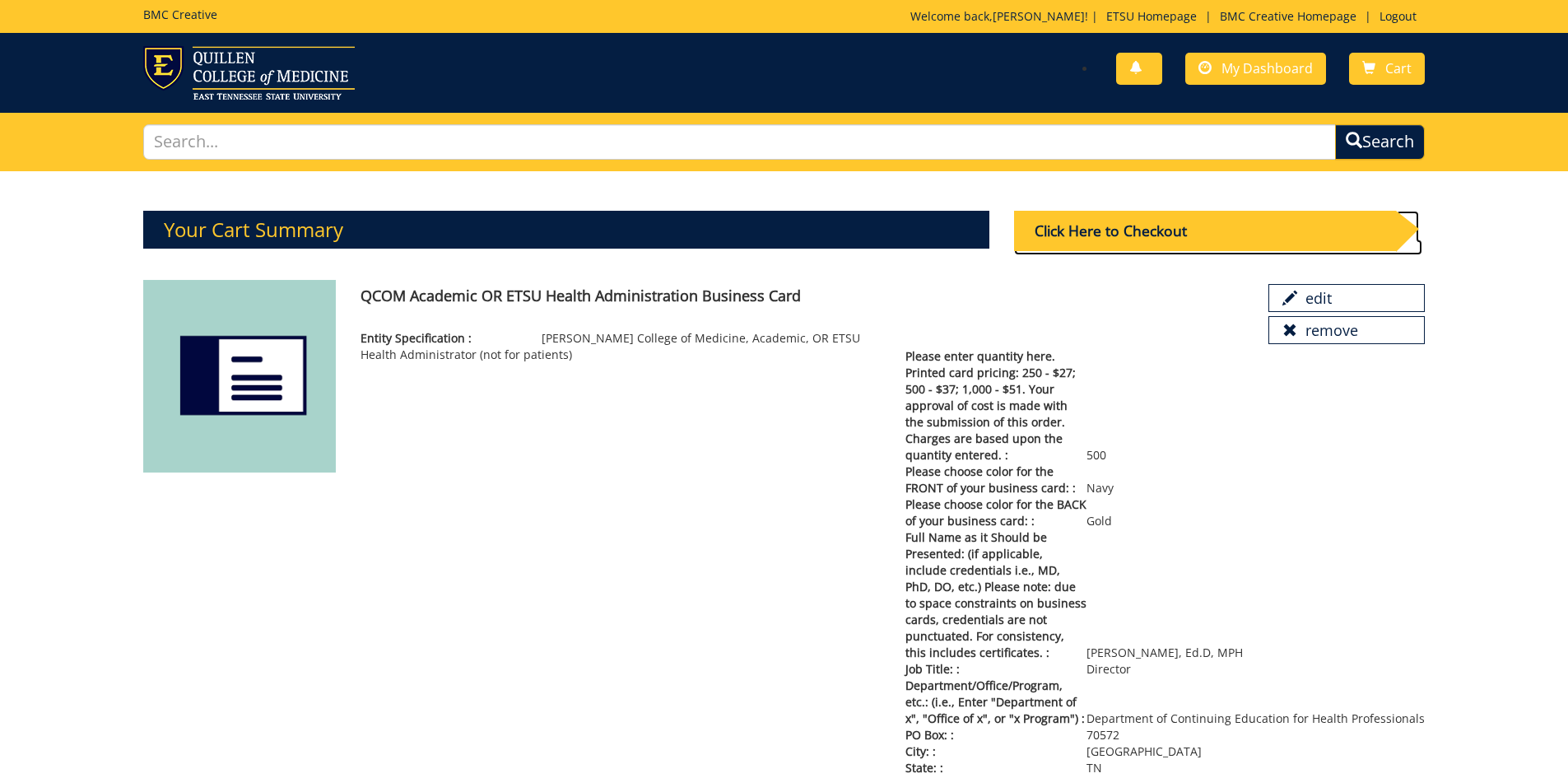
click at [1232, 233] on div "Click Here to Checkout" at bounding box center [1205, 230] width 382 height 41
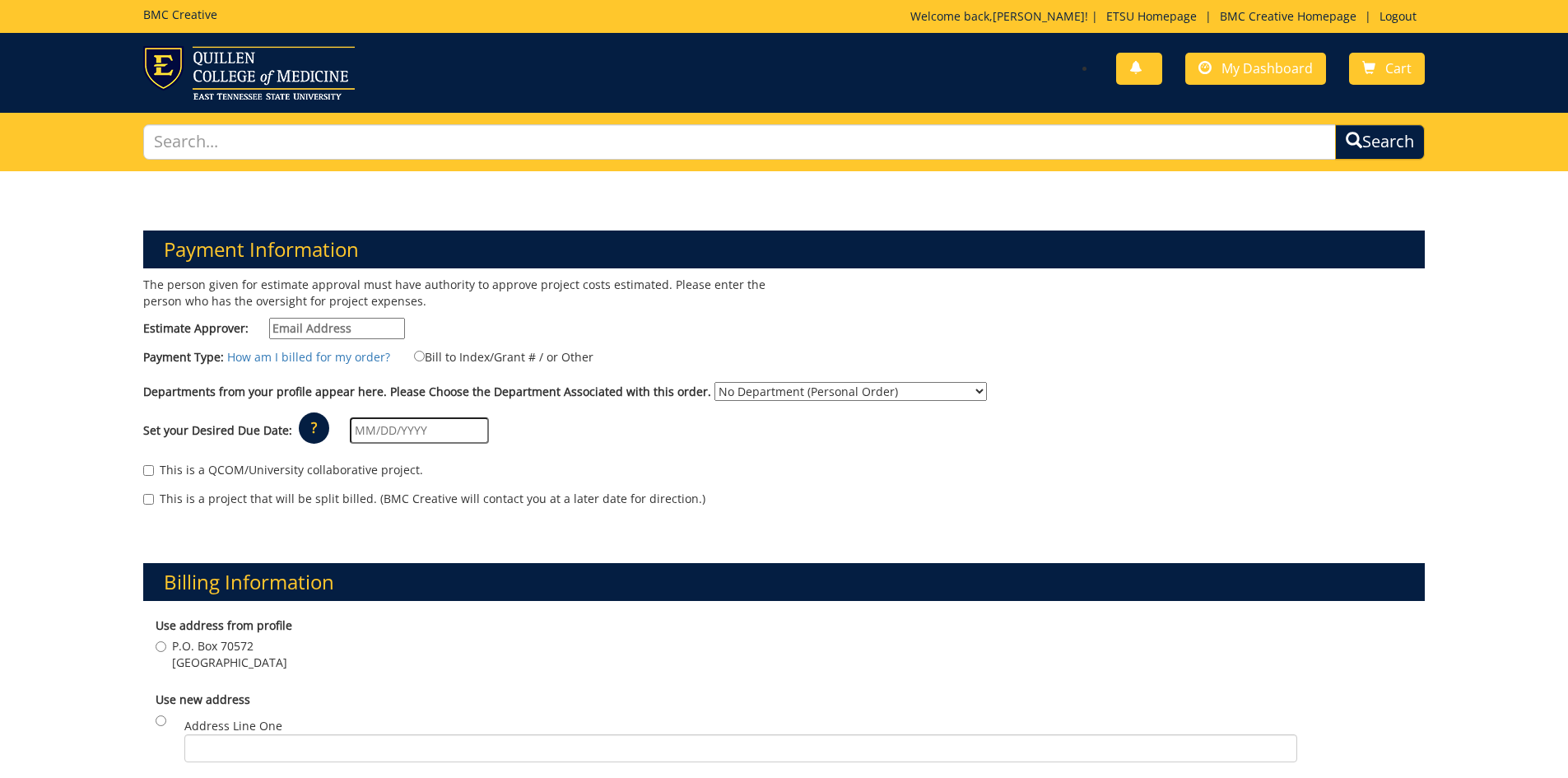
click at [362, 323] on input "Estimate Approver:" at bounding box center [337, 329] width 136 height 22
drag, startPoint x: 328, startPoint y: 329, endPoint x: 254, endPoint y: 328, distance: 74.0
click at [255, 330] on label "Estimate Approver: mitchellkb@etsu.edu" at bounding box center [275, 329] width 262 height 22
type input "[EMAIL_ADDRESS][DOMAIN_NAME]"
click at [414, 351] on input "Bill to Index/Grant # / or Other" at bounding box center [419, 356] width 11 height 11
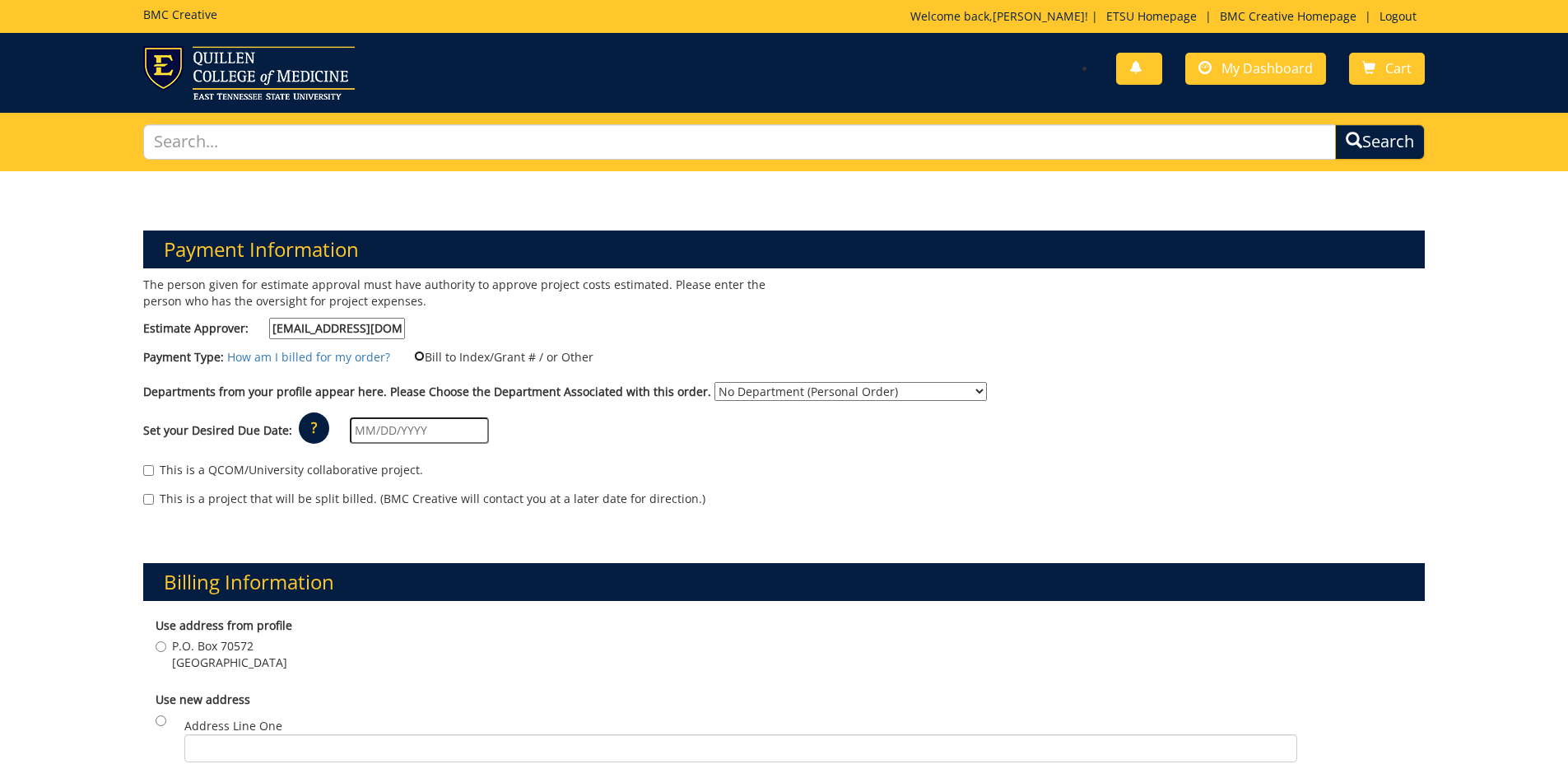
radio input "true"
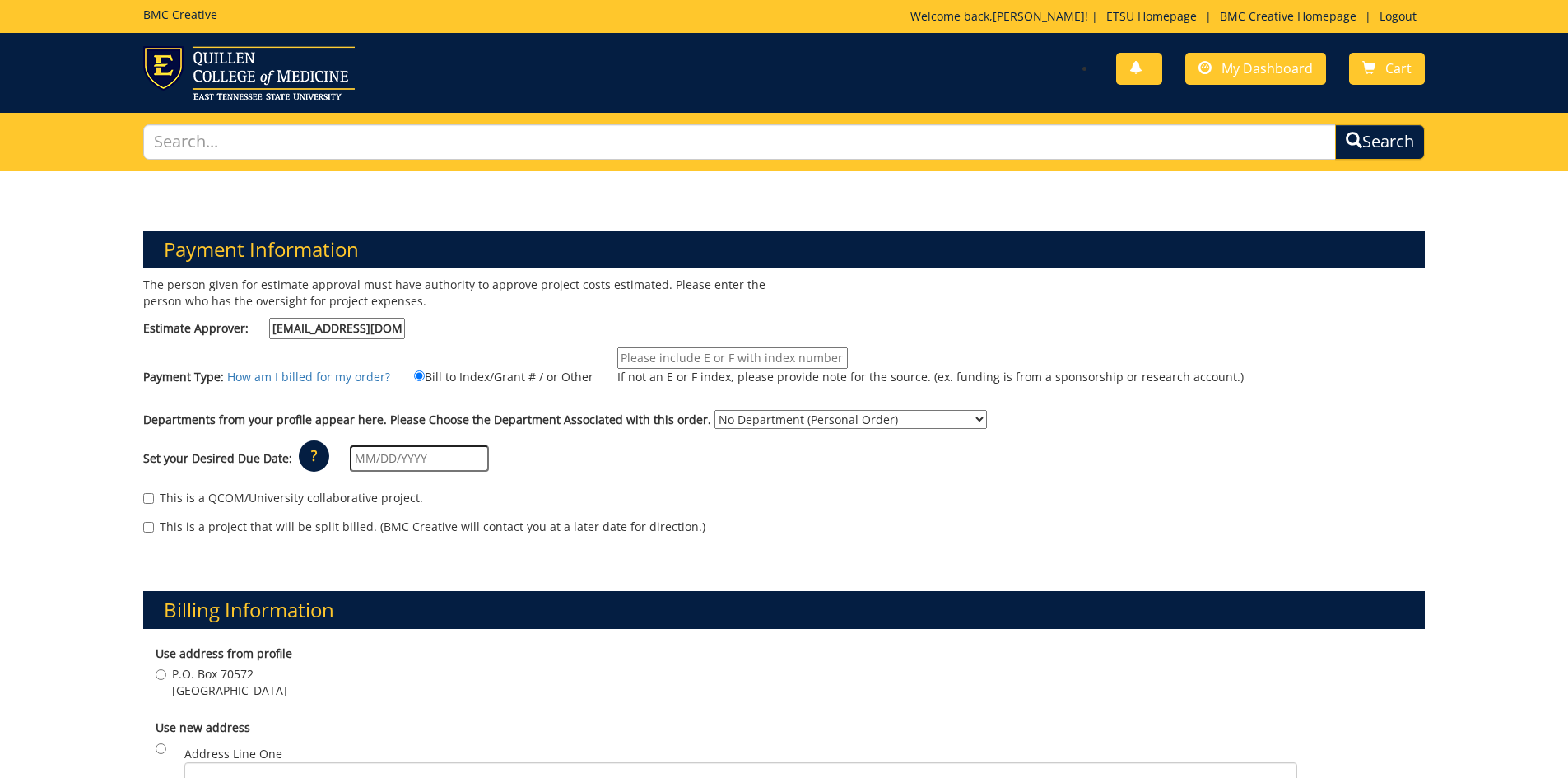
click at [762, 352] on input "If not an E or F index, please provide note for the source. (ex. funding is fro…" at bounding box center [732, 358] width 230 height 22
drag, startPoint x: 653, startPoint y: 362, endPoint x: 605, endPoint y: 357, distance: 48.3
click at [605, 357] on label "E31110 If not an E or F index, please provide note for the source. (ex. funding…" at bounding box center [920, 370] width 647 height 46
paste input "samanthachapmanrealtor@gmail.com"
type input "samanthachapmanrealtor@gmail.com"
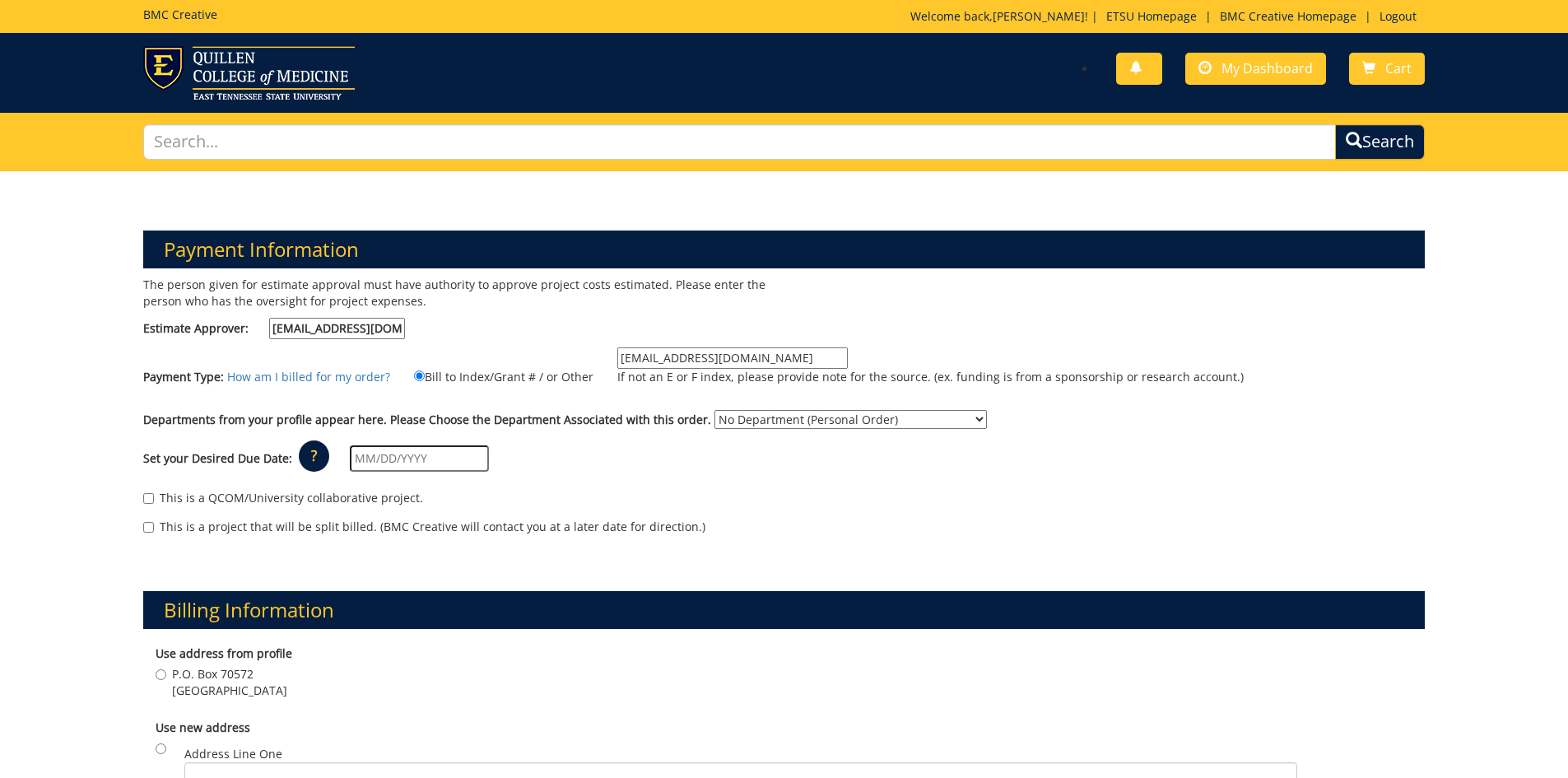
drag, startPoint x: 823, startPoint y: 352, endPoint x: 488, endPoint y: 352, distance: 335.0
click at [494, 352] on div "Payment Type: How am I billed for my order? Bill to Index/Grant # / or Other sa…" at bounding box center [784, 374] width 1308 height 54
click at [626, 362] on input "If not an E or F index, please provide note for the source. (ex. funding is fro…" at bounding box center [732, 358] width 230 height 22
click at [626, 355] on input "If not an E or F index, please provide note for the source. (ex. funding is fro…" at bounding box center [732, 358] width 230 height 22
paste input "E31110"
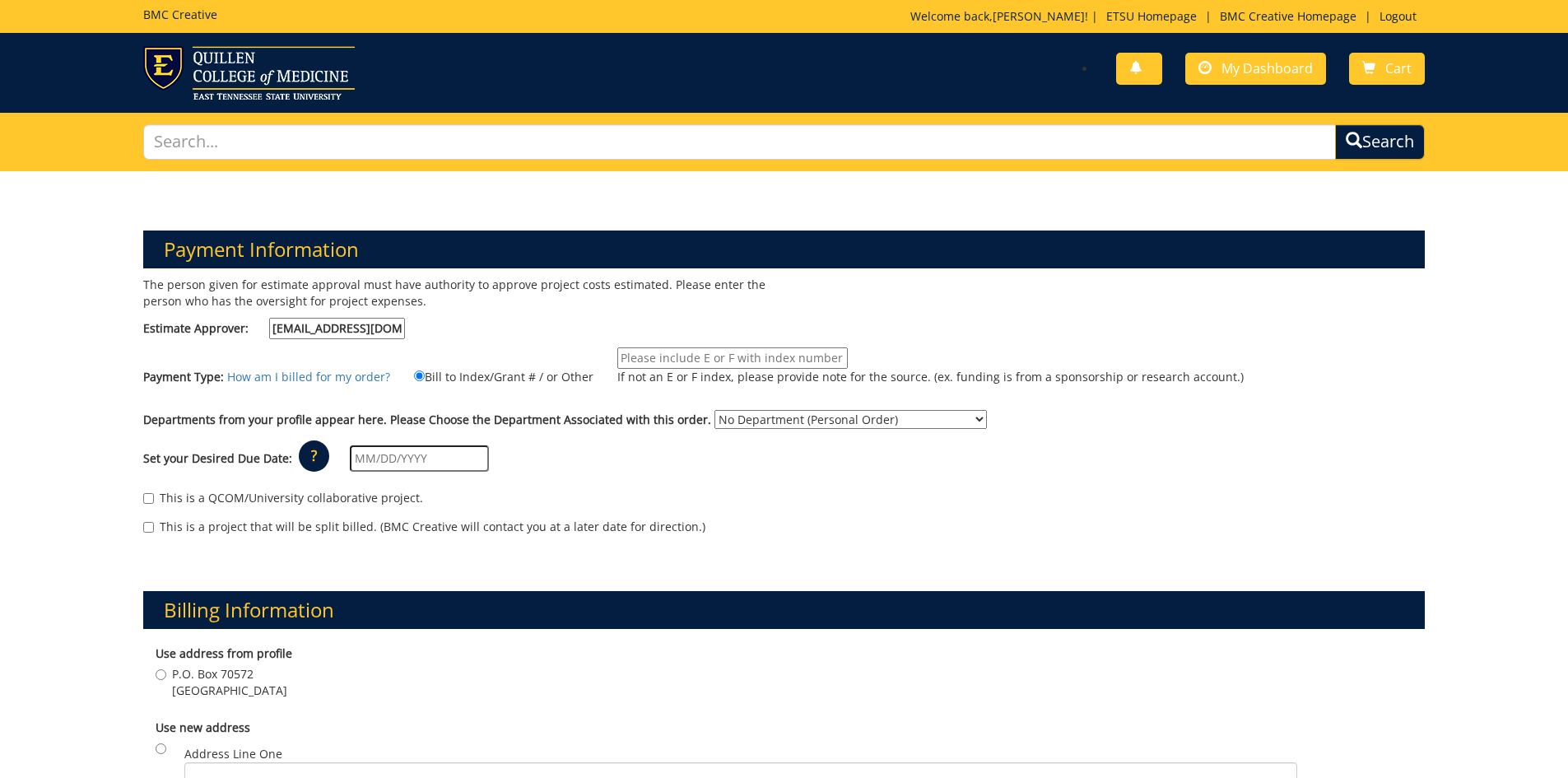
click at [633, 354] on input "If not an E or F index, please provide note for the source. (ex. funding is fro…" at bounding box center [732, 358] width 230 height 22
type input "E31110"
click at [739, 415] on select "No Department (Personal Order) Continuing Education for Health Professionals" at bounding box center [851, 419] width 273 height 19
select select "47"
click at [715, 410] on select "No Department (Personal Order) Continuing Education for Health Professionals" at bounding box center [851, 419] width 273 height 19
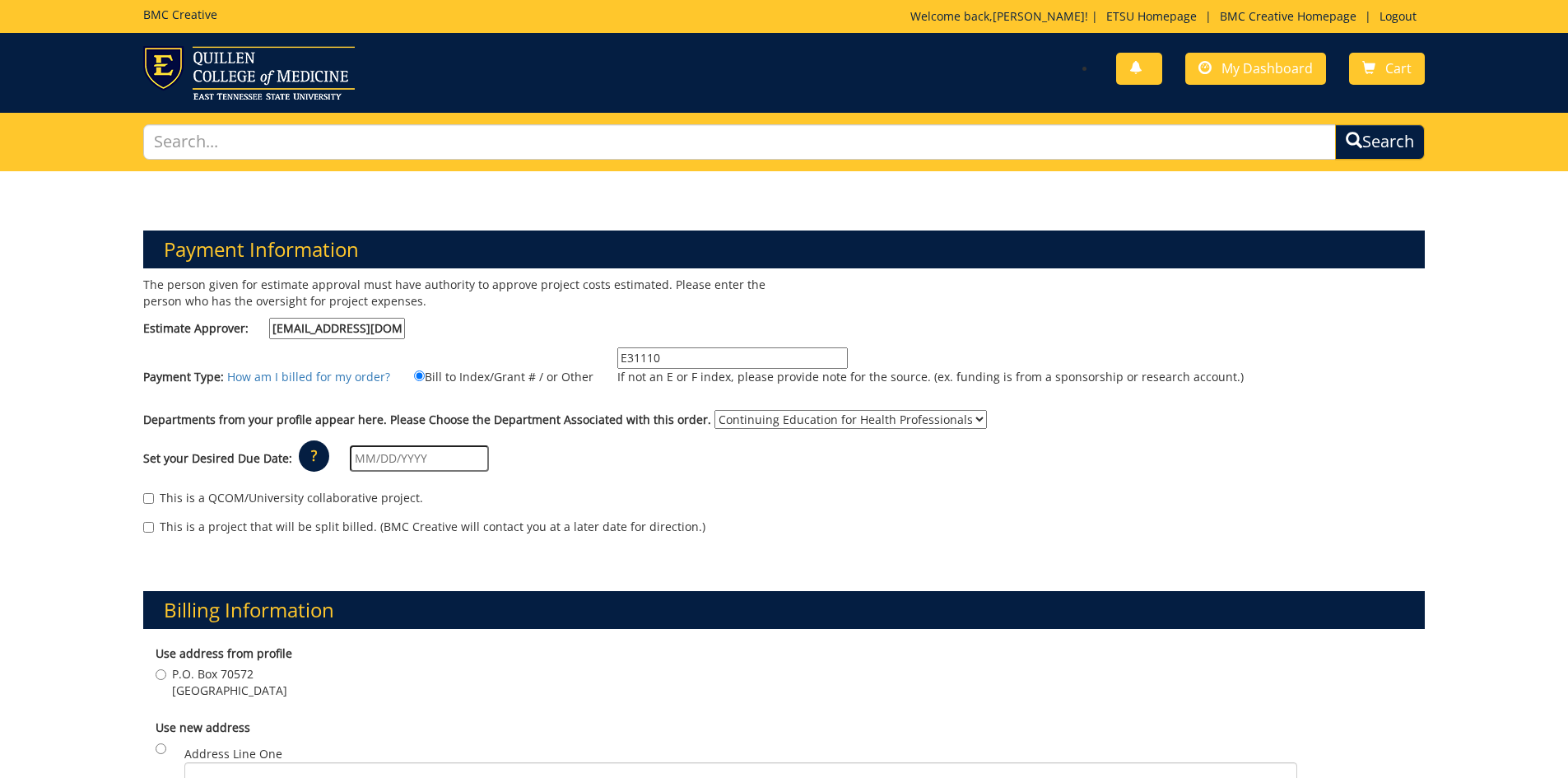
click at [432, 459] on input "text" at bounding box center [419, 458] width 139 height 26
click at [473, 679] on td "7" at bounding box center [480, 670] width 23 height 24
type input "[DATE]"
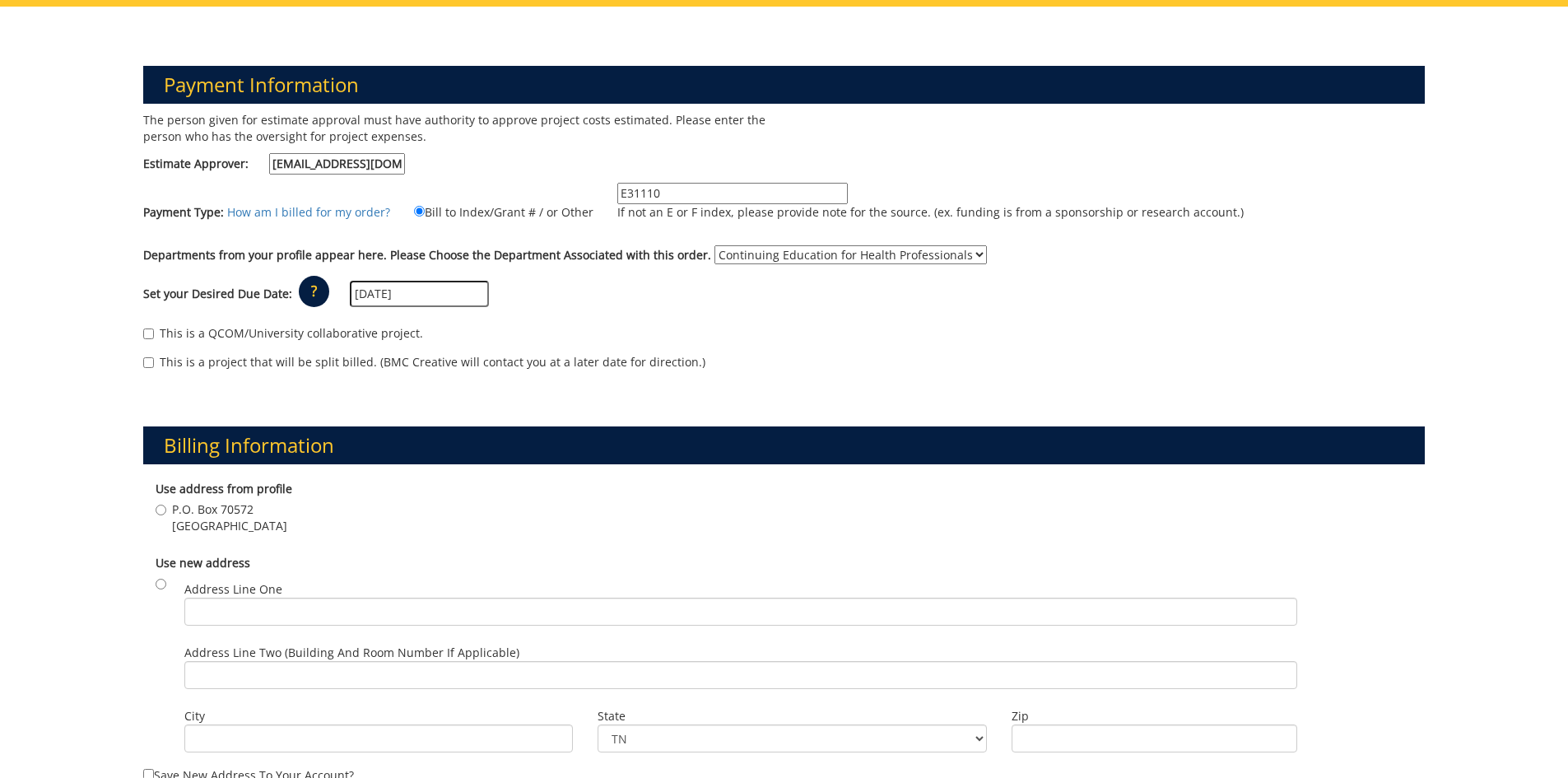
scroll to position [247, 0]
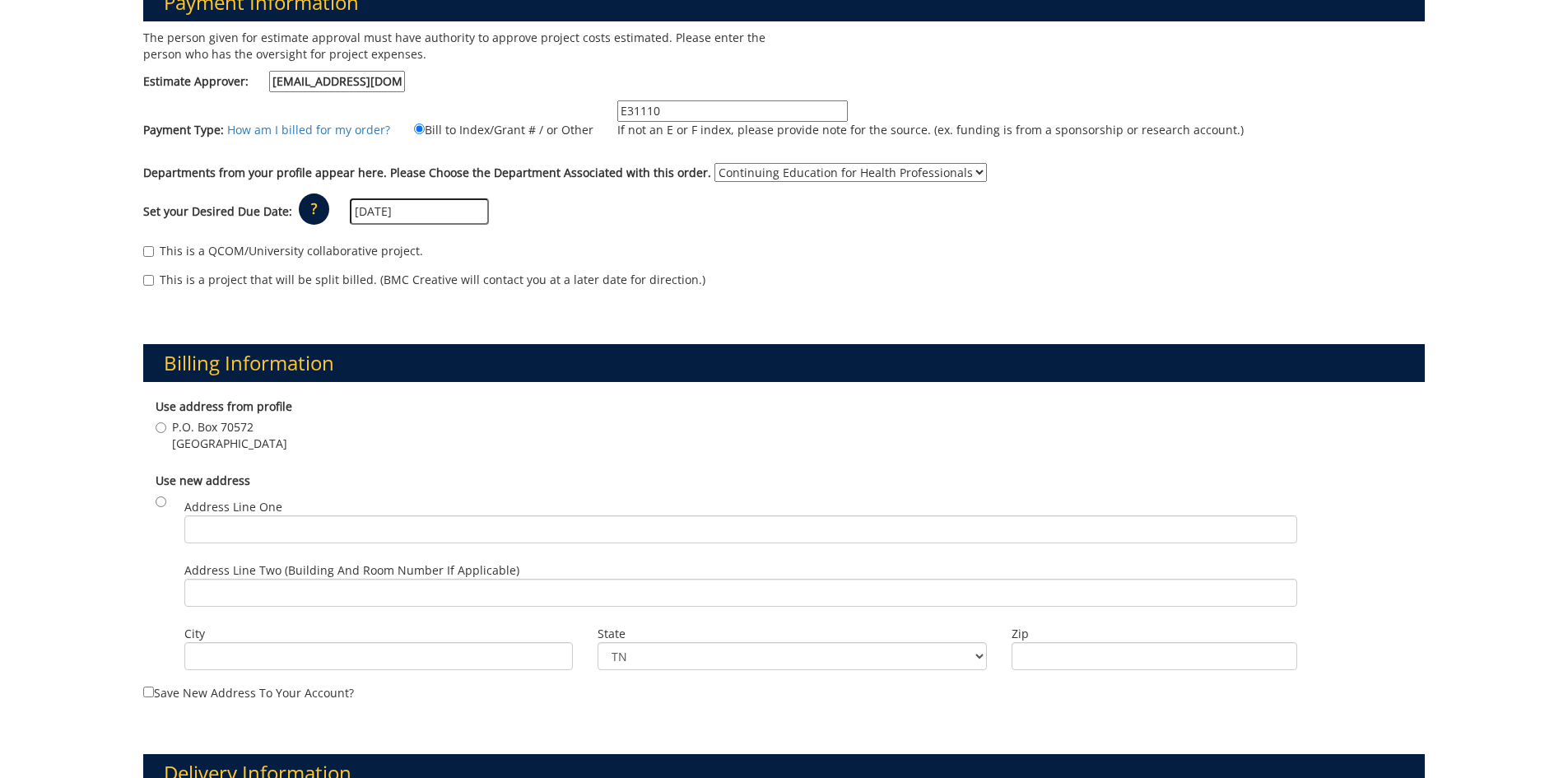
click at [125, 423] on div "Payment Information The person given for estimate approval must have authority …" at bounding box center [784, 763] width 1568 height 1677
click at [163, 430] on input "P.O. Box 70572 Johnson City , TN 37614" at bounding box center [161, 427] width 11 height 11
radio input "true"
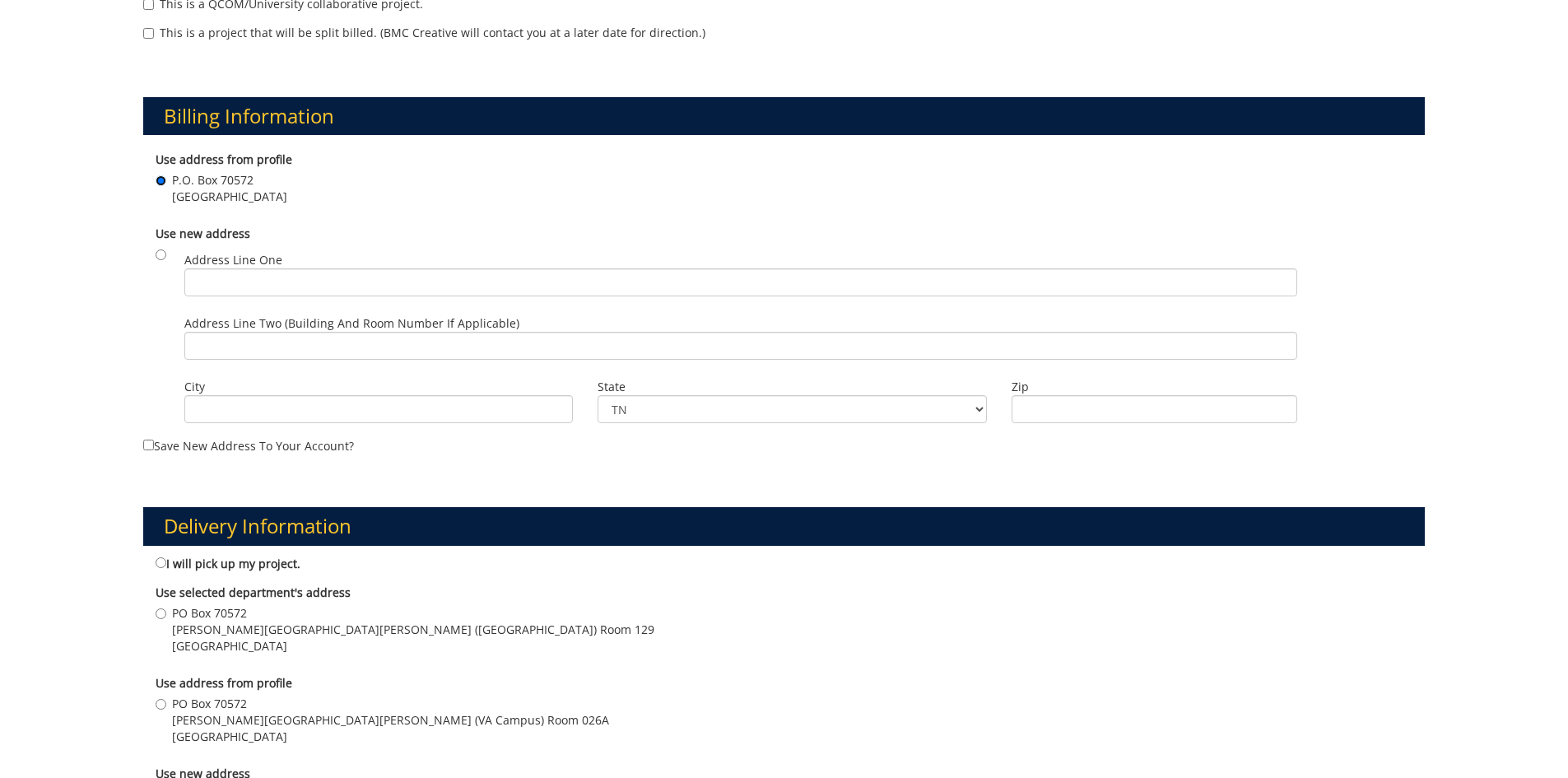
scroll to position [659, 0]
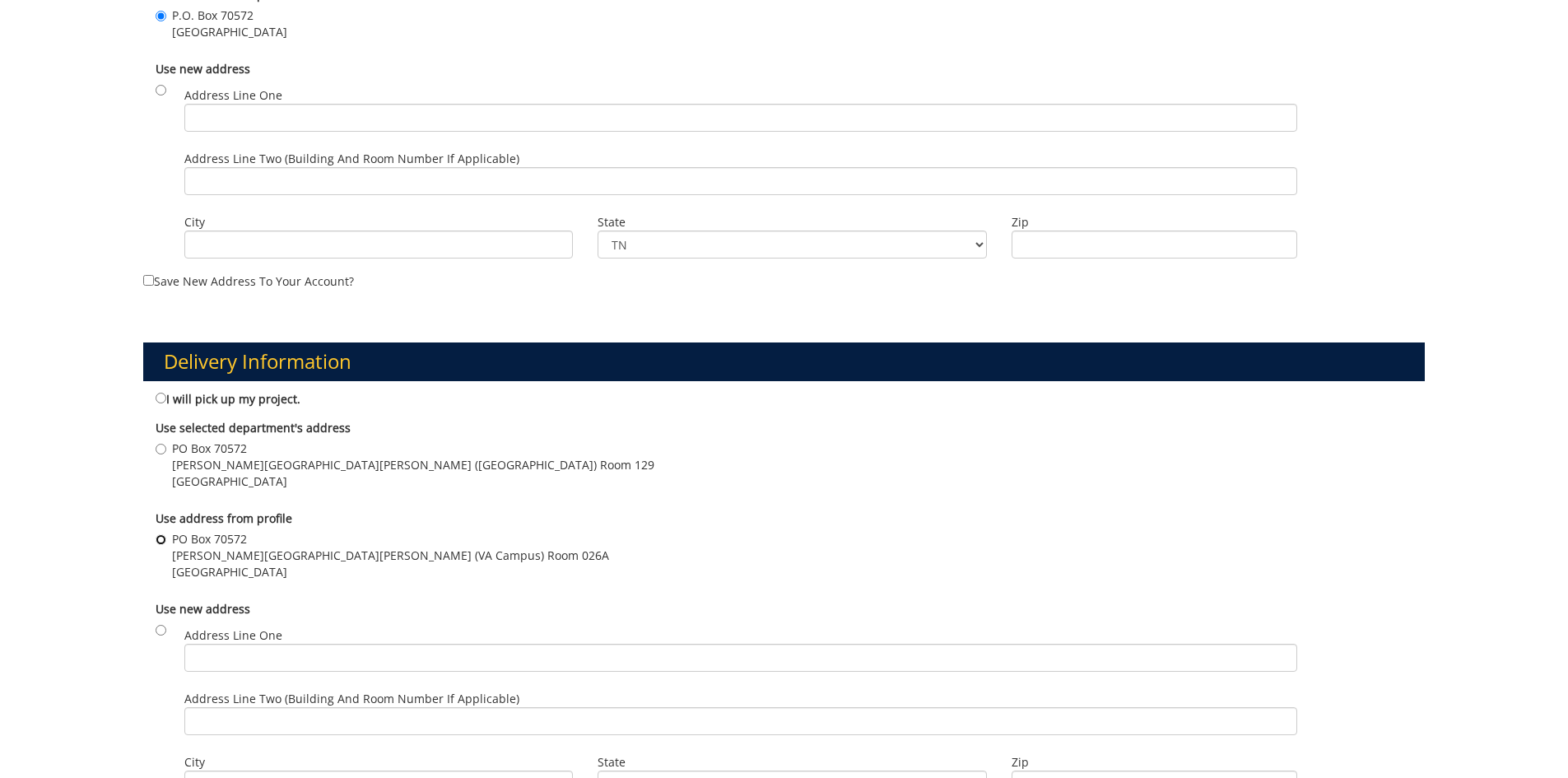
click at [162, 535] on input "PO Box 70572 Ed Allen Hall (VA Campus) Room 026A Johnson City , TN 37614" at bounding box center [161, 539] width 11 height 11
radio input "true"
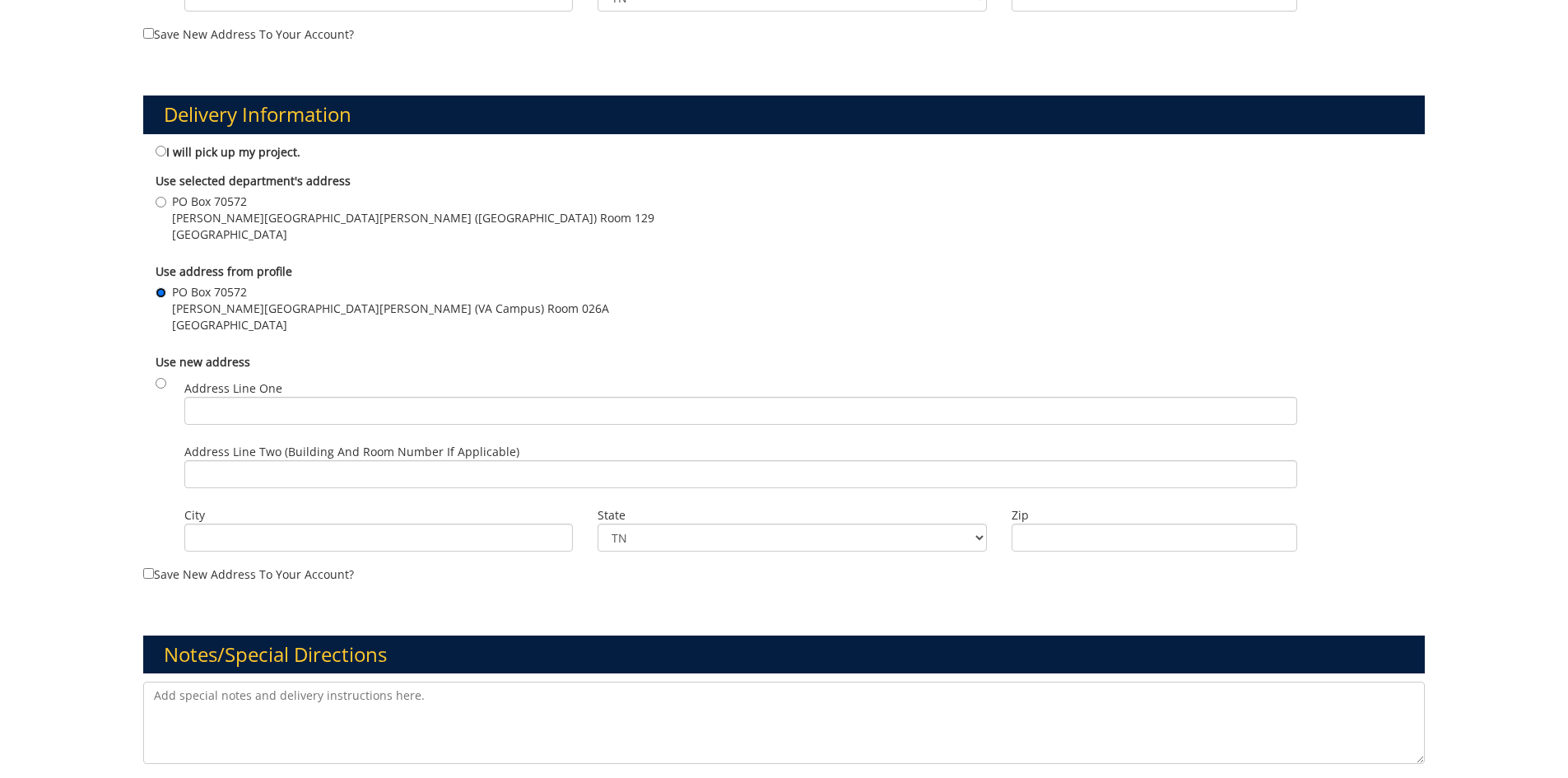
scroll to position [1152, 0]
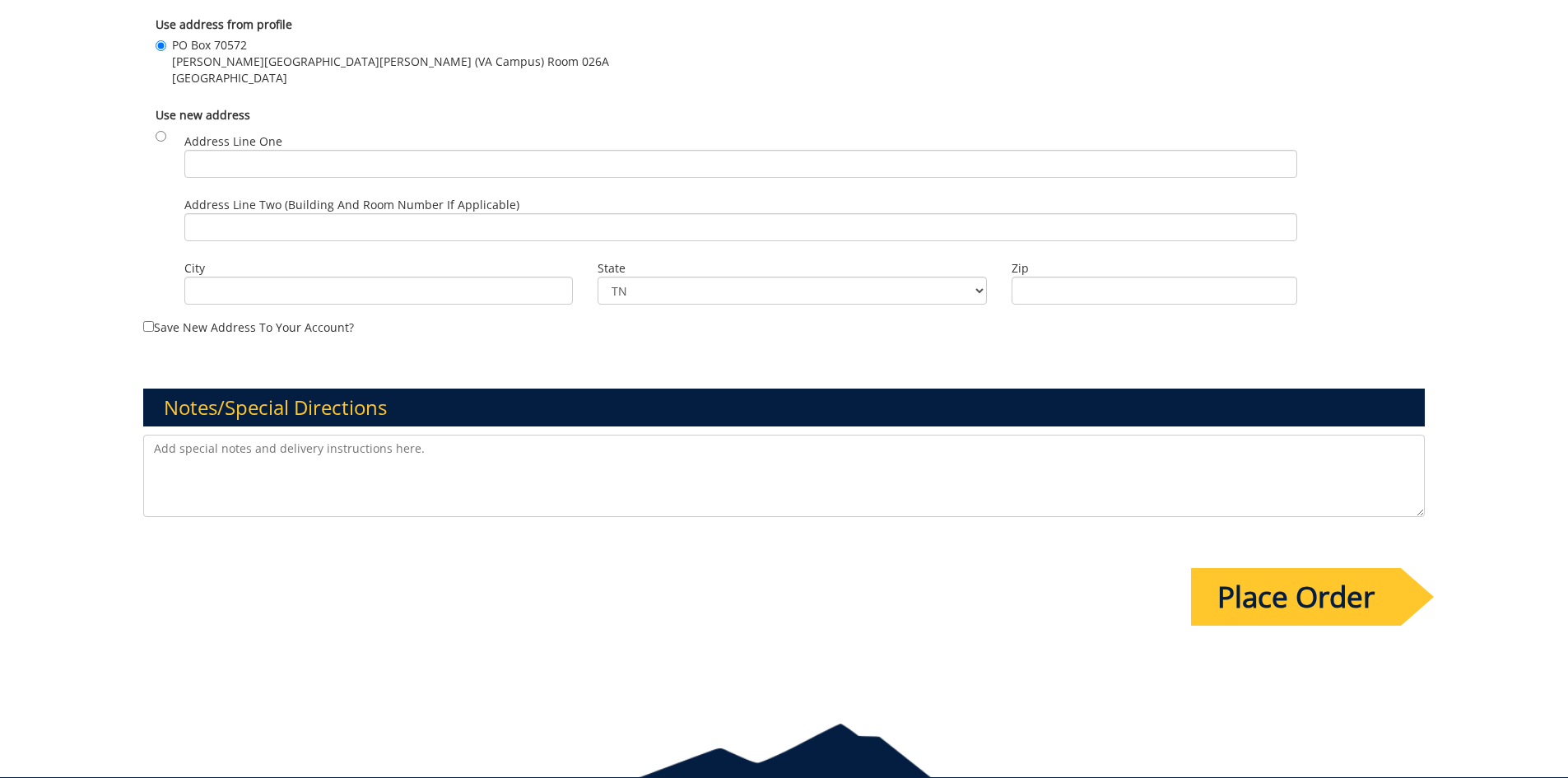
click at [1345, 596] on input "Place Order" at bounding box center [1296, 597] width 210 height 58
